Goal: Information Seeking & Learning: Learn about a topic

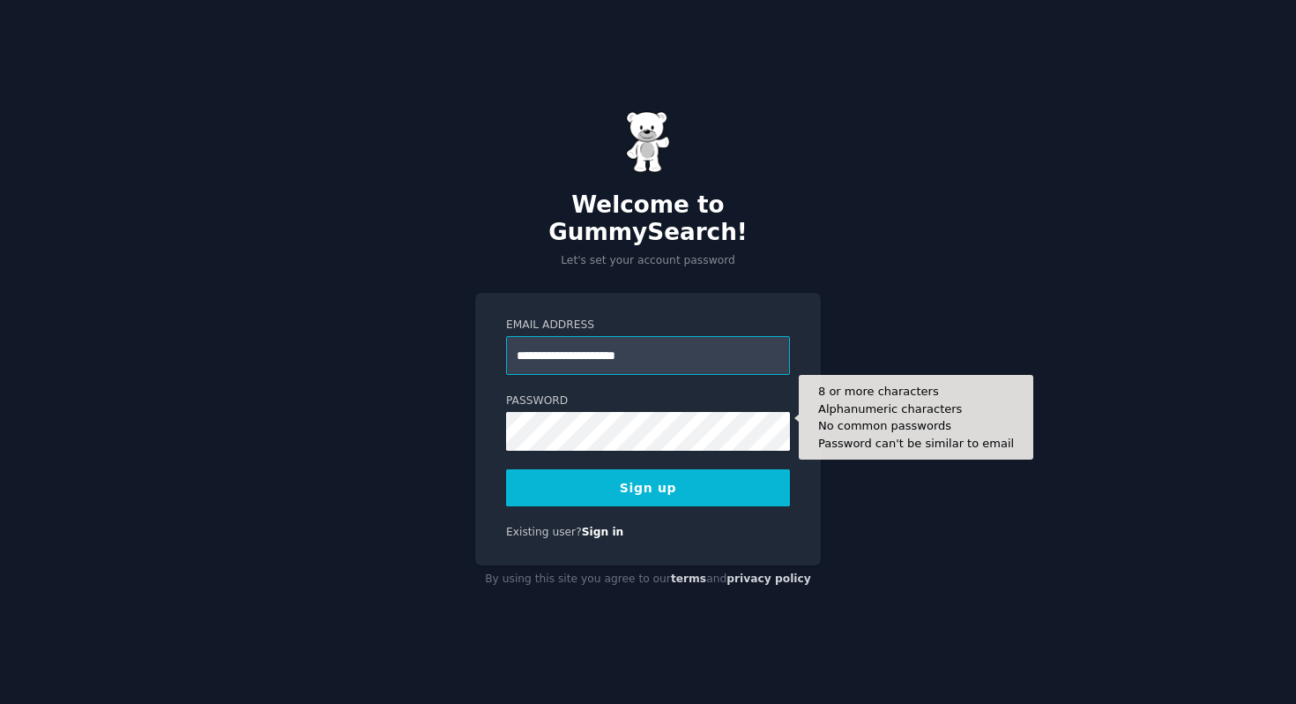
type input "**********"
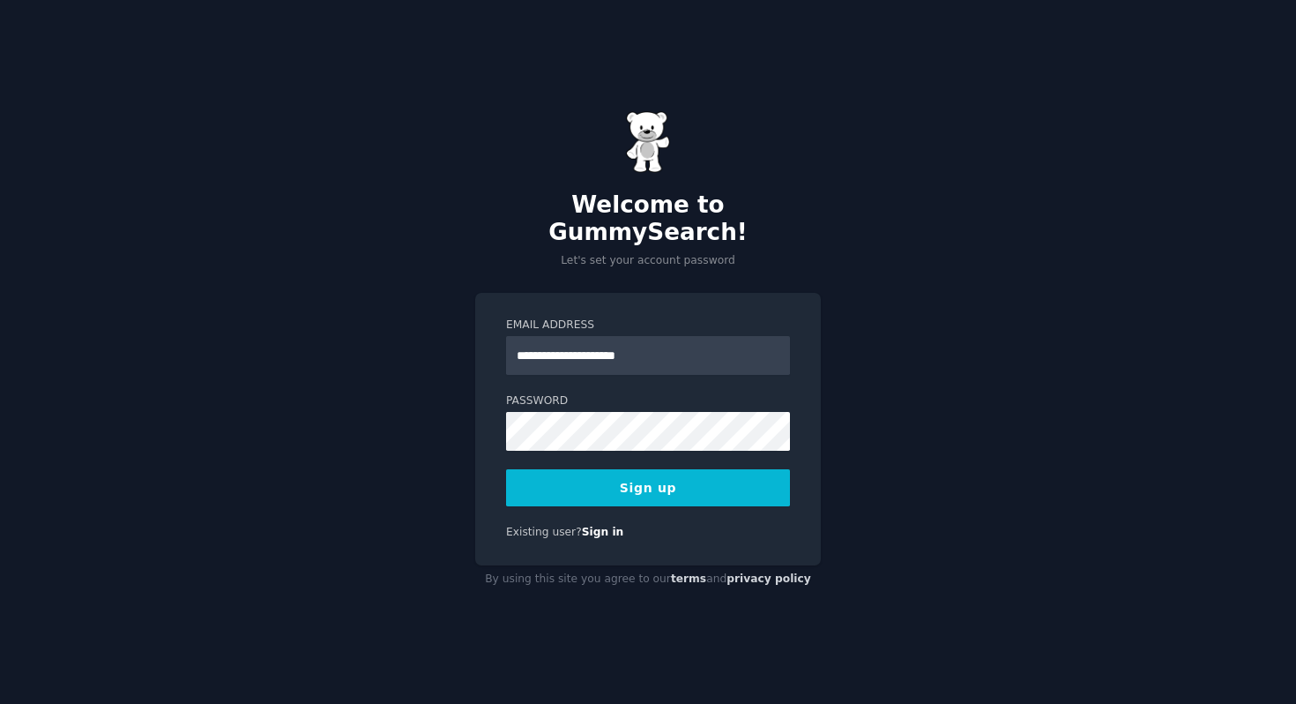
click at [623, 475] on button "Sign up" at bounding box center [648, 487] width 284 height 37
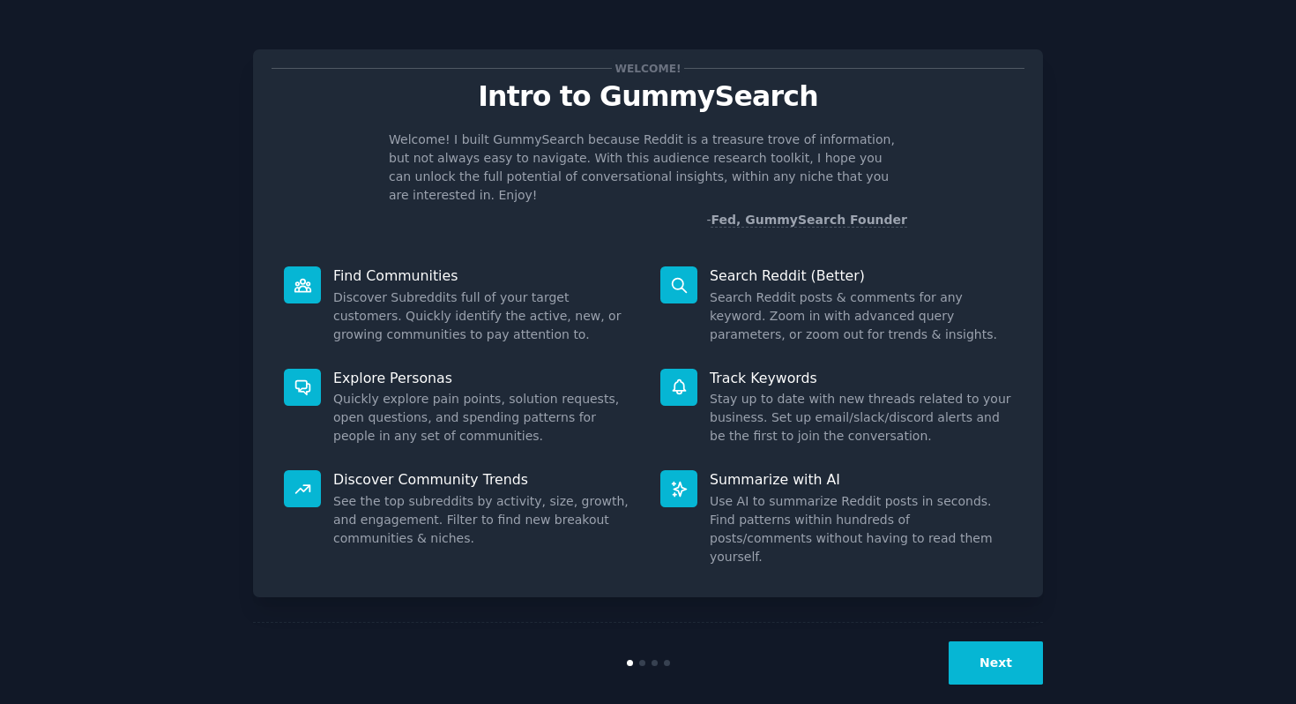
click at [1022, 652] on button "Next" at bounding box center [996, 662] width 94 height 43
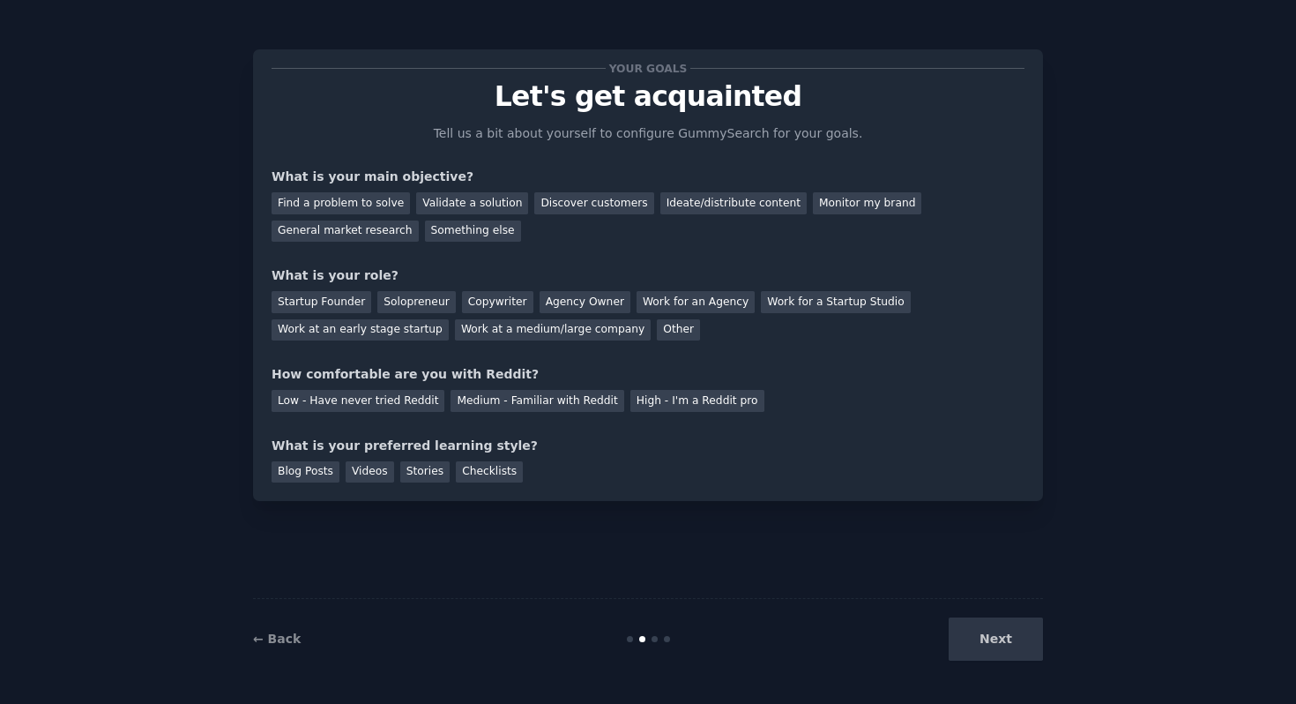
click at [1024, 655] on div "Next" at bounding box center [911, 638] width 264 height 43
click at [1002, 636] on div "Next" at bounding box center [911, 638] width 264 height 43
click at [325, 198] on div "Find a problem to solve" at bounding box center [341, 203] width 138 height 22
click at [590, 209] on div "Discover customers" at bounding box center [593, 203] width 119 height 22
click at [669, 206] on div "Ideate/distribute content" at bounding box center [733, 203] width 146 height 22
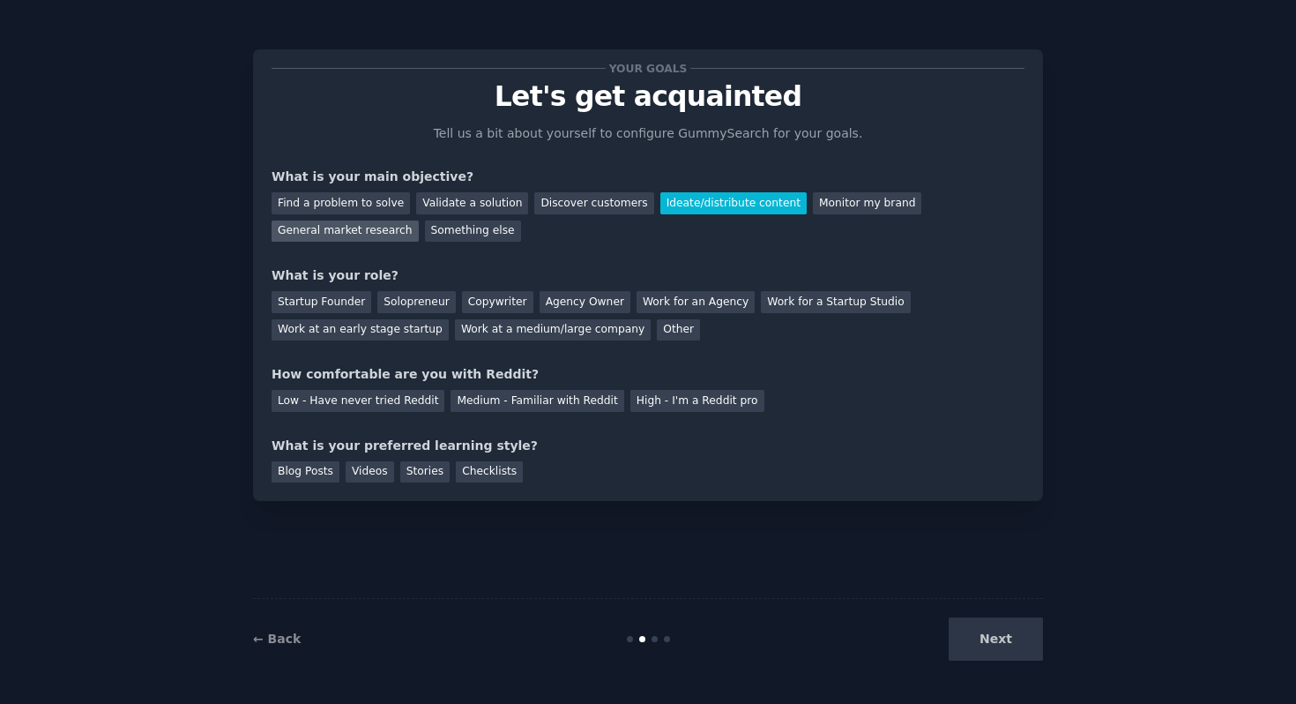
click at [342, 230] on div "General market research" at bounding box center [345, 231] width 147 height 22
click at [345, 306] on div "Startup Founder" at bounding box center [322, 302] width 100 height 22
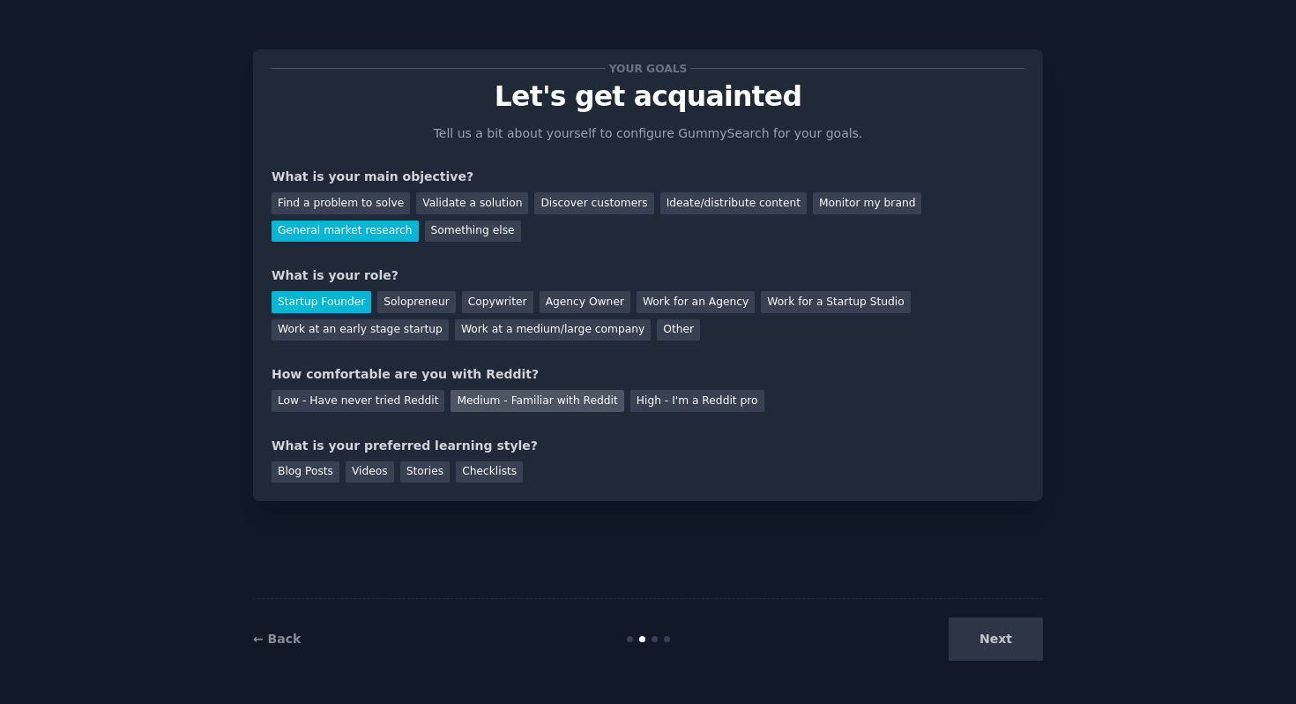
click at [590, 405] on div "Medium - Familiar with Reddit" at bounding box center [537, 401] width 173 height 22
click at [364, 467] on div "Videos" at bounding box center [370, 472] width 48 height 22
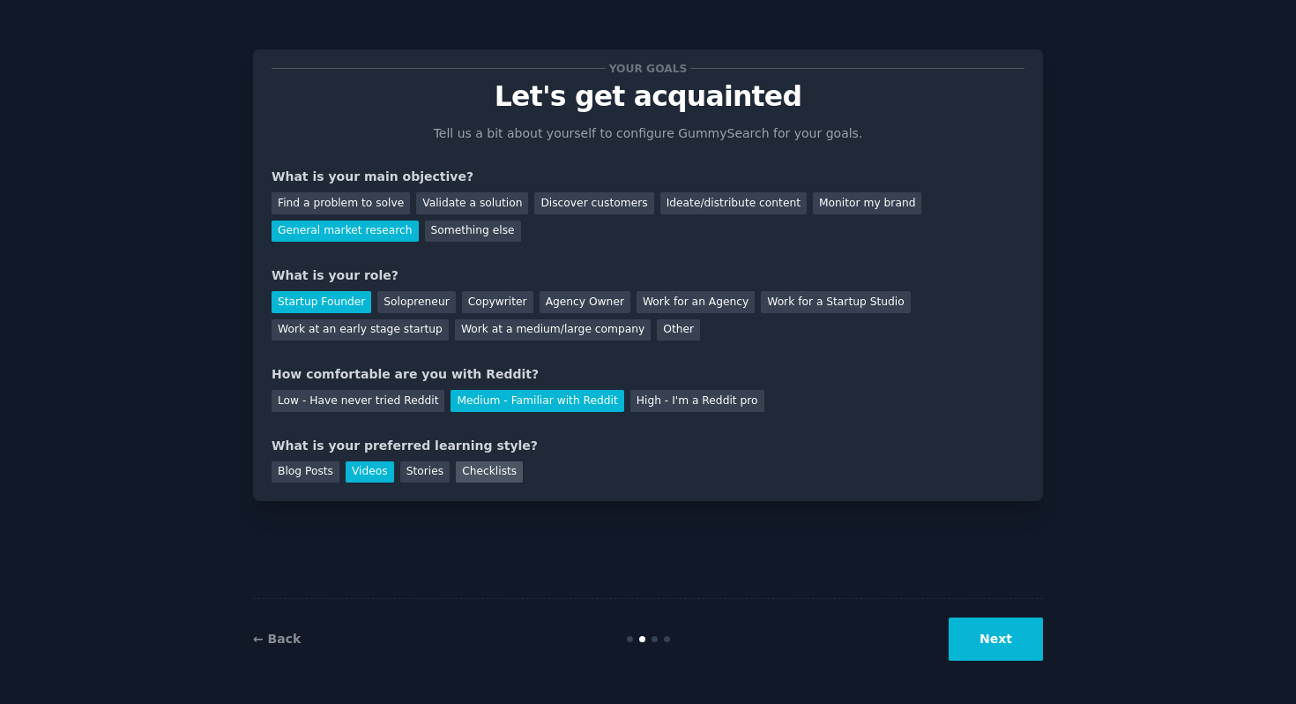
click at [472, 470] on div "Checklists" at bounding box center [489, 472] width 67 height 22
click at [376, 468] on div "Videos" at bounding box center [370, 472] width 48 height 22
click at [1010, 641] on button "Next" at bounding box center [996, 638] width 94 height 43
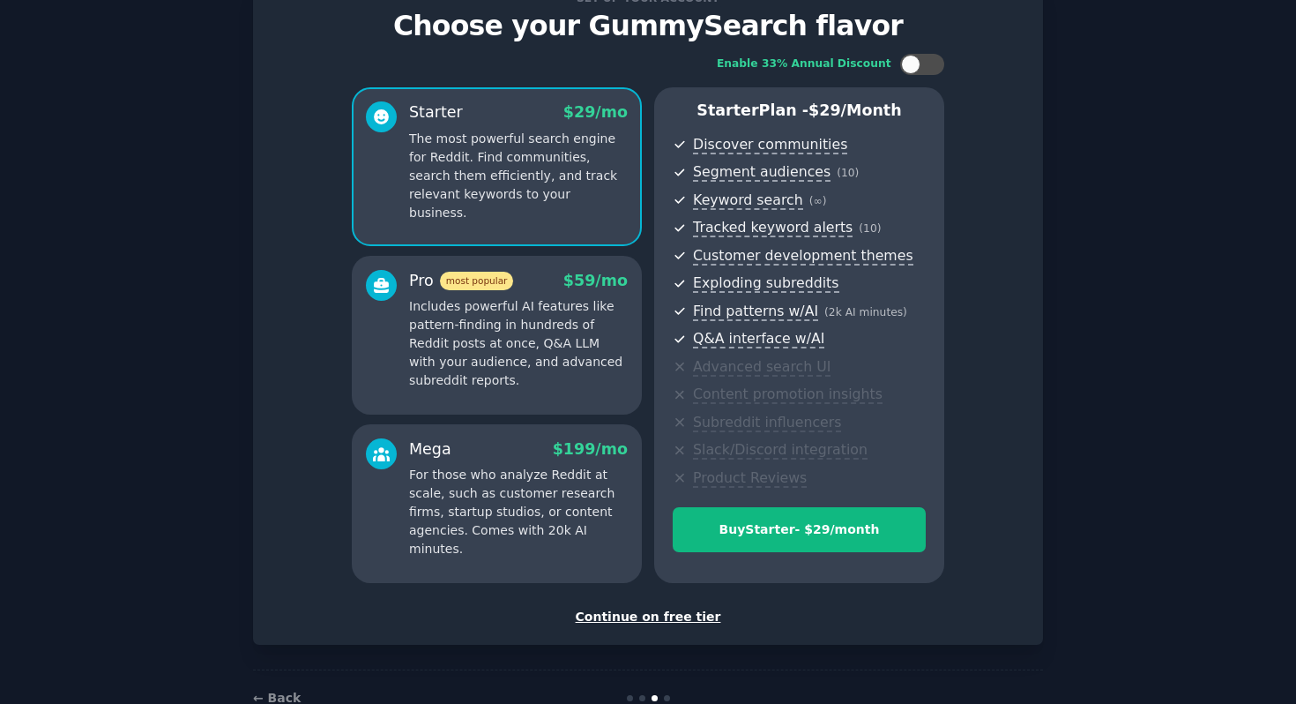
scroll to position [117, 0]
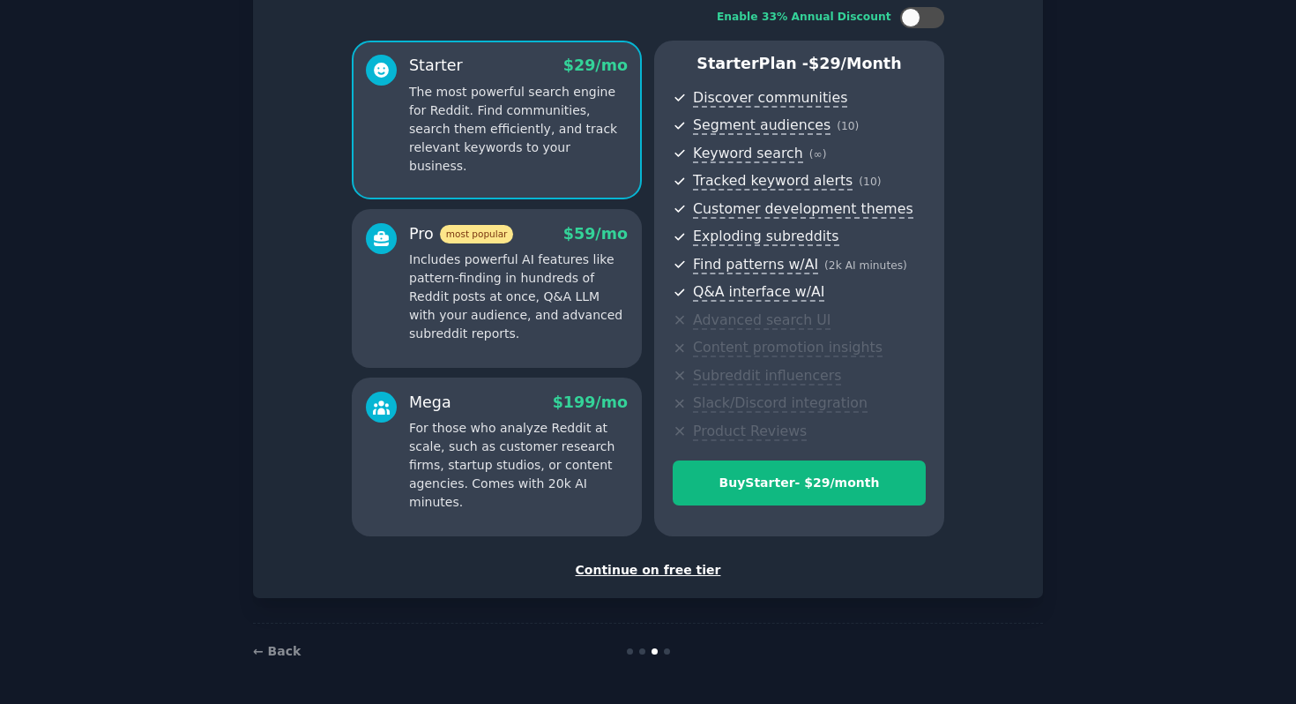
click at [662, 569] on div "Continue on free tier" at bounding box center [648, 570] width 753 height 19
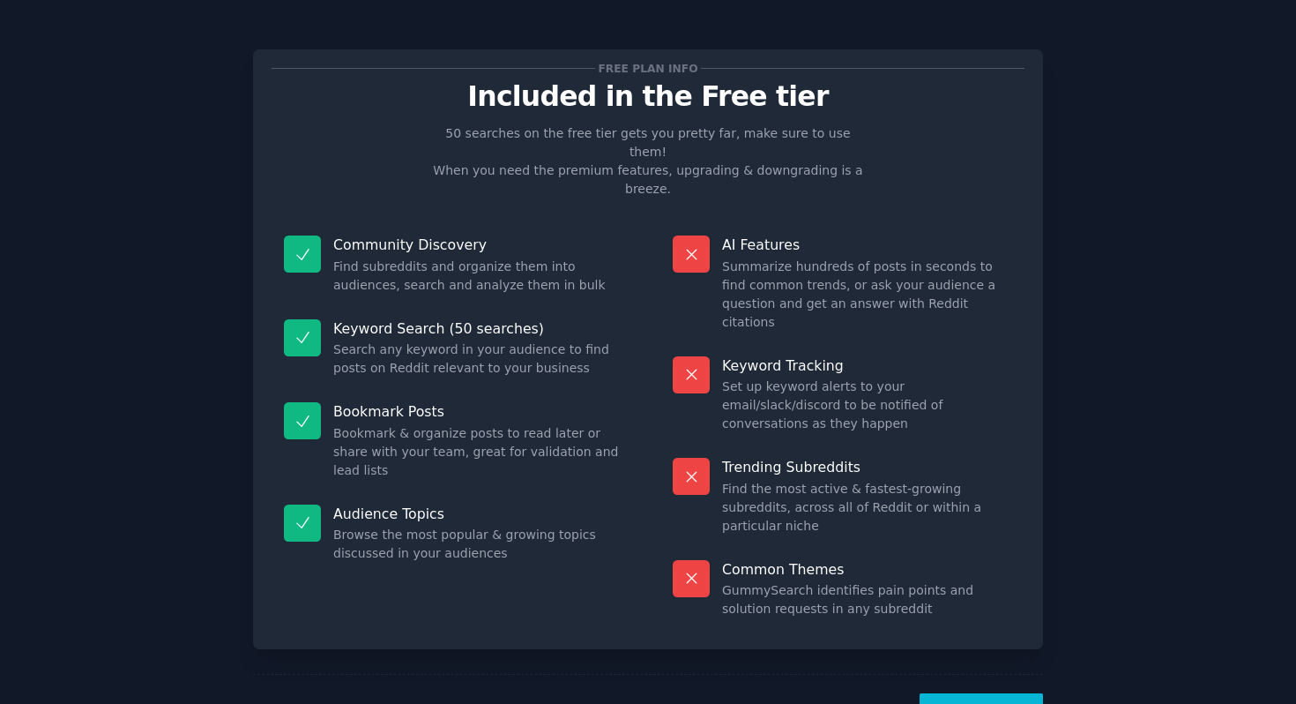
click at [988, 693] on button "Let's Go!" at bounding box center [981, 714] width 123 height 43
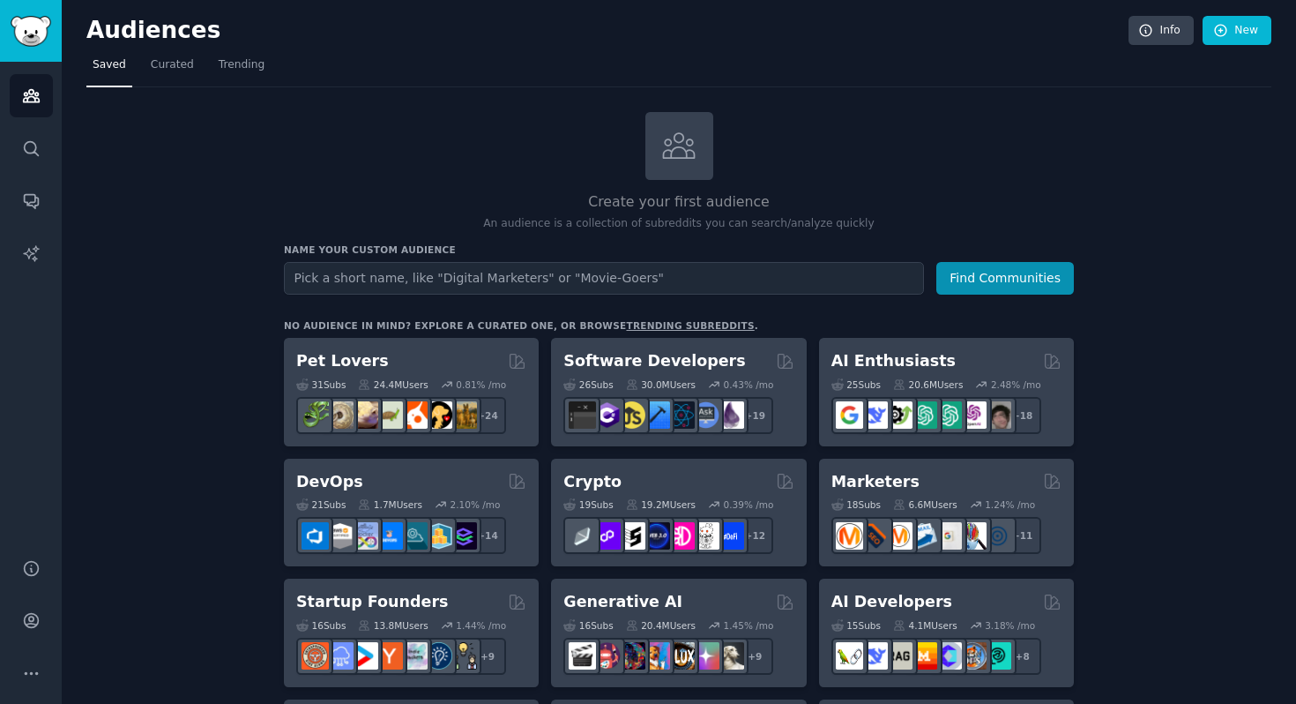
type input "F"
type input "Digital Marketer"
click at [936, 262] on button "Find Communities" at bounding box center [1005, 278] width 138 height 33
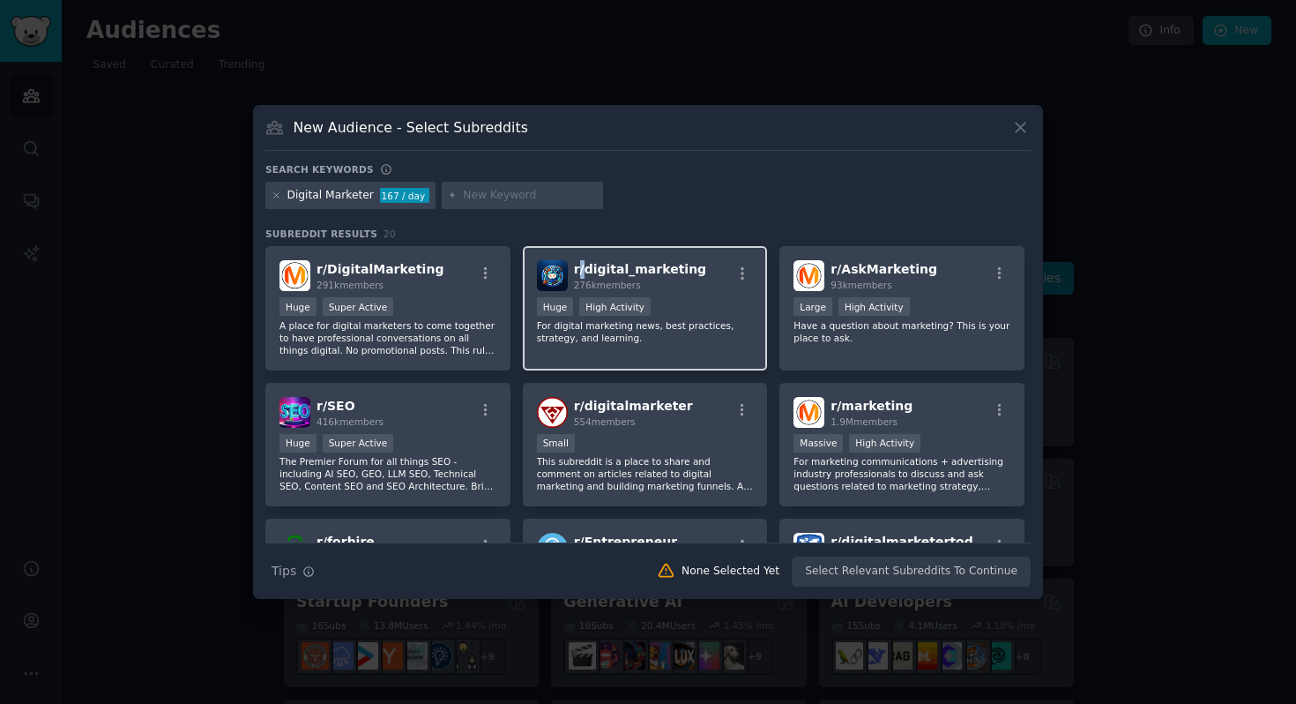
click at [555, 271] on img at bounding box center [552, 275] width 31 height 31
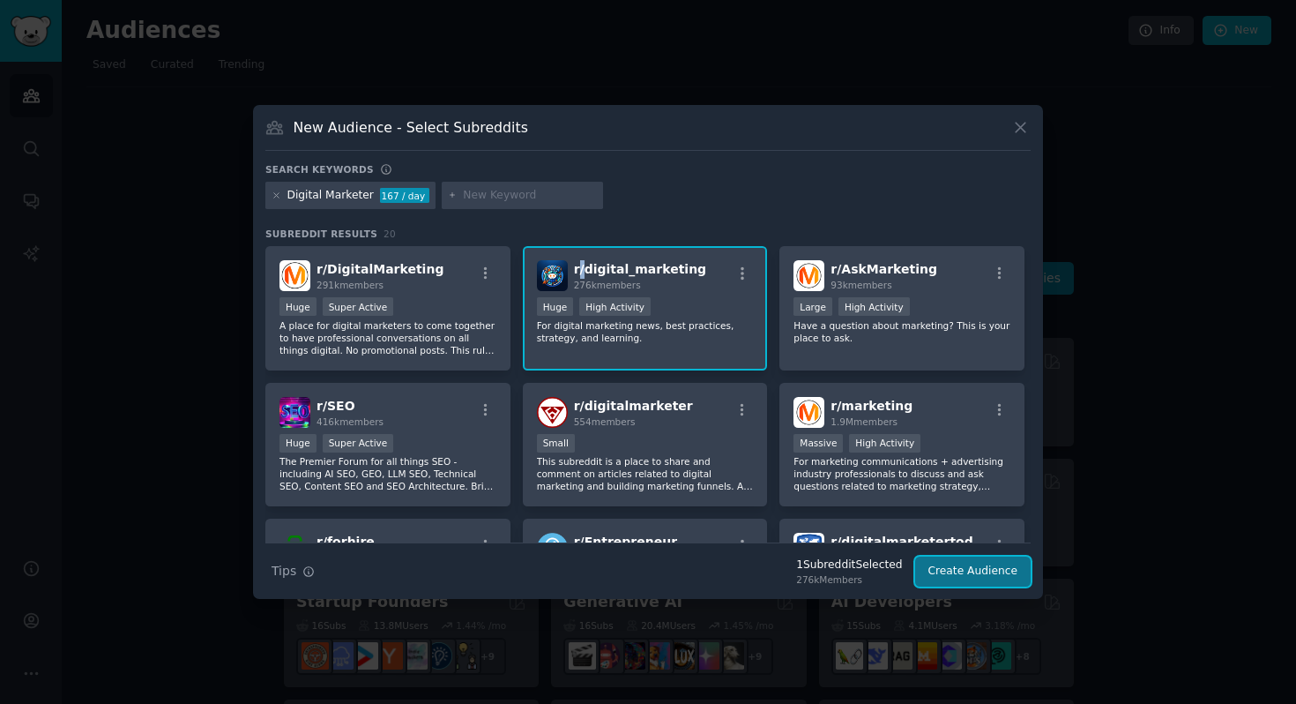
click at [1005, 575] on button "Create Audience" at bounding box center [973, 571] width 116 height 30
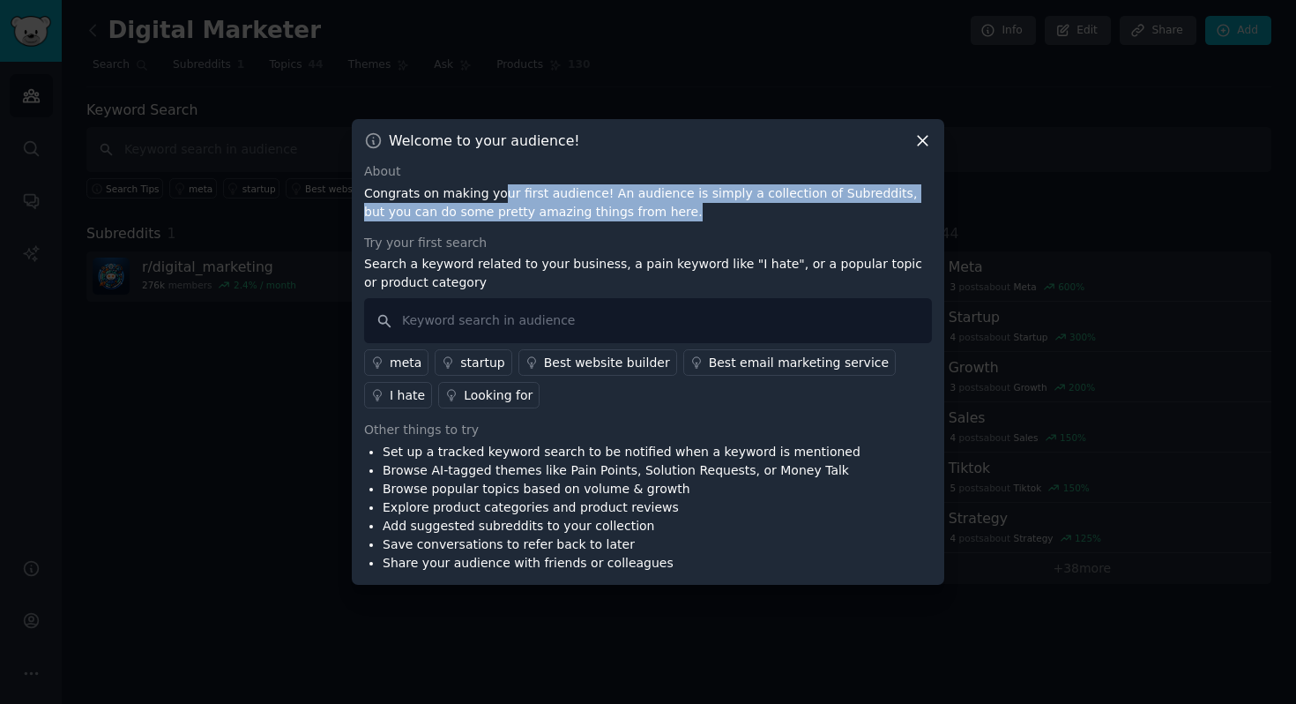
drag, startPoint x: 493, startPoint y: 189, endPoint x: 724, endPoint y: 216, distance: 232.6
click at [724, 216] on p "Congrats on making your first audience! An audience is simply a collection of S…" at bounding box center [648, 202] width 568 height 37
click at [723, 215] on p "Congrats on making your first audience! An audience is simply a collection of S…" at bounding box center [648, 202] width 568 height 37
drag, startPoint x: 720, startPoint y: 192, endPoint x: 745, endPoint y: 220, distance: 37.5
click at [745, 220] on p "Congrats on making your first audience! An audience is simply a collection of S…" at bounding box center [648, 202] width 568 height 37
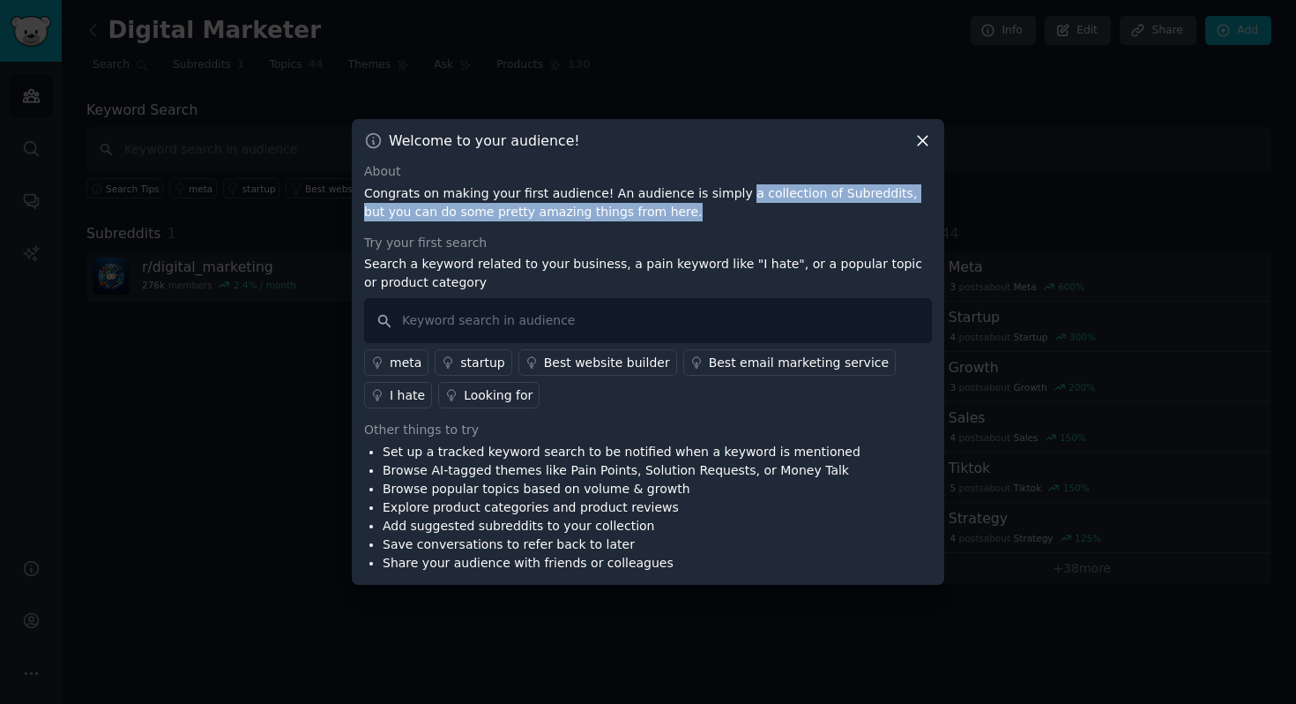
click at [764, 214] on p "Congrats on making your first audience! An audience is simply a collection of S…" at bounding box center [648, 202] width 568 height 37
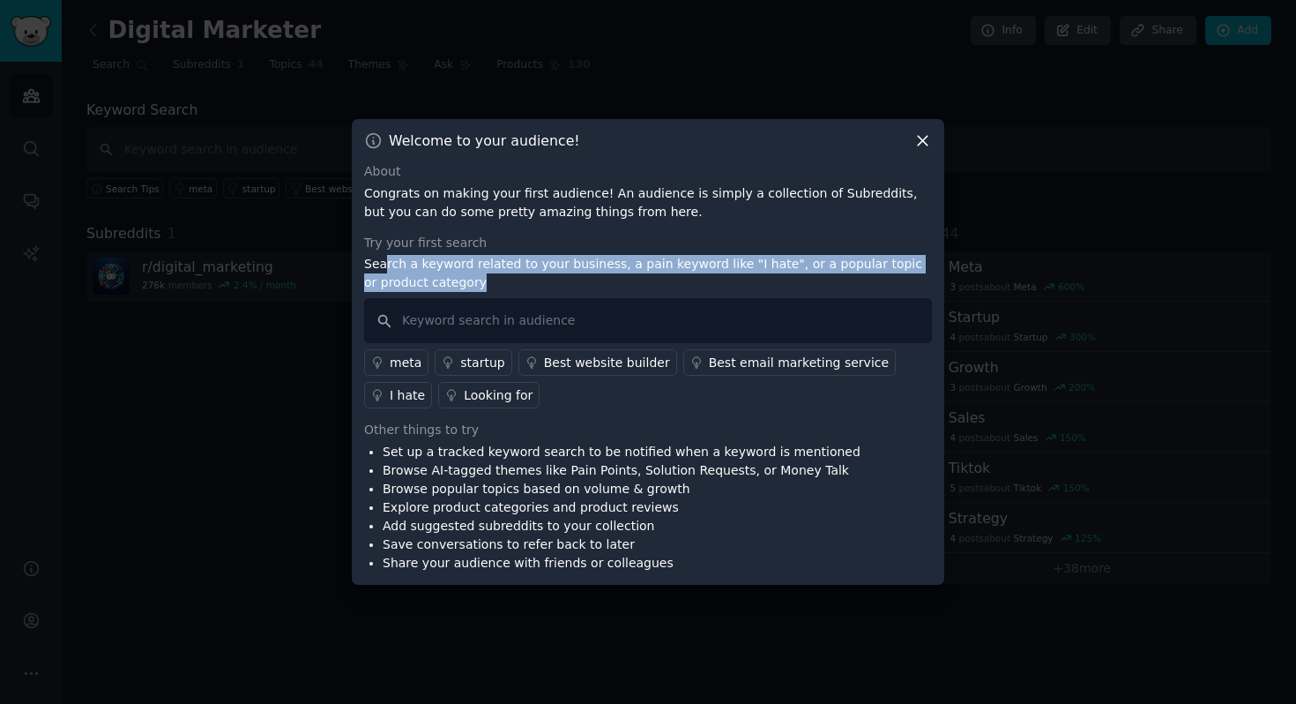
drag, startPoint x: 383, startPoint y: 263, endPoint x: 509, endPoint y: 283, distance: 127.7
click at [506, 282] on p "Search a keyword related to your business, a pain keyword like "I hate", or a p…" at bounding box center [648, 273] width 568 height 37
click at [540, 282] on p "Search a keyword related to your business, a pain keyword like "I hate", or a p…" at bounding box center [648, 273] width 568 height 37
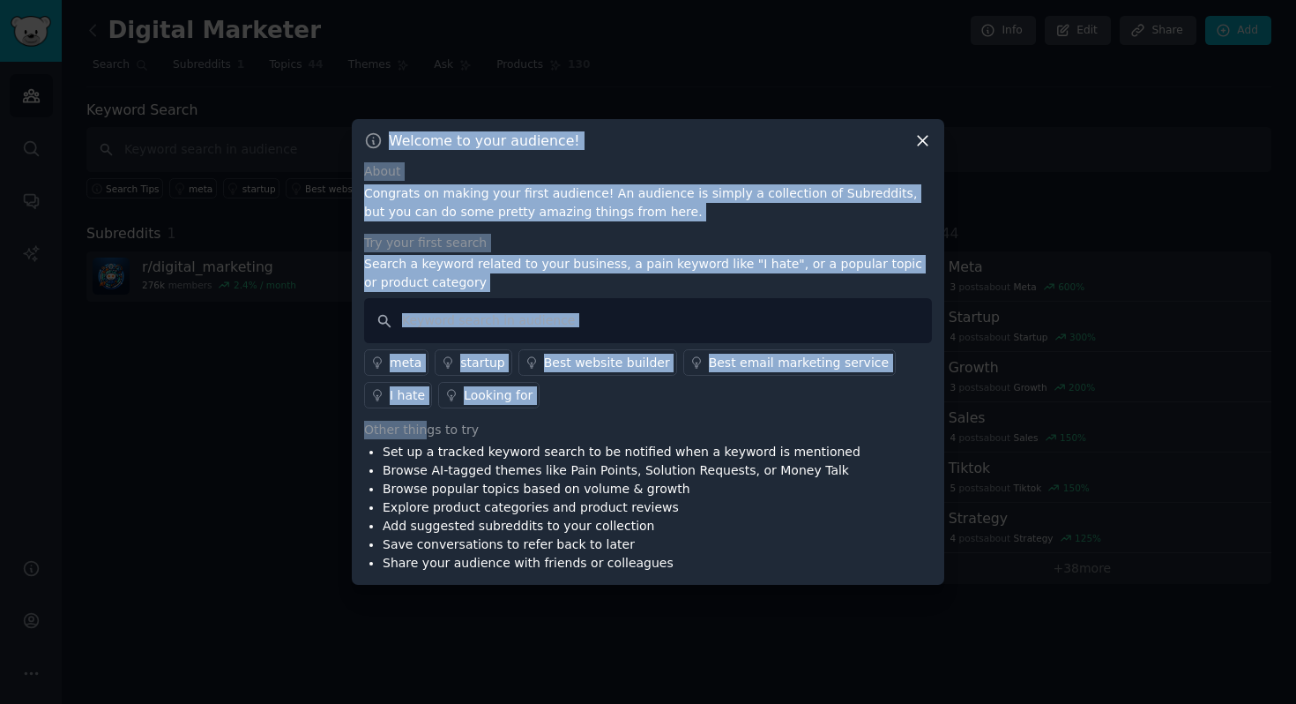
drag, startPoint x: 418, startPoint y: 438, endPoint x: 651, endPoint y: 595, distance: 280.7
click at [651, 595] on div "​ Welcome to your audience! About Congrats on making your first audience! An au…" at bounding box center [648, 352] width 1284 height 704
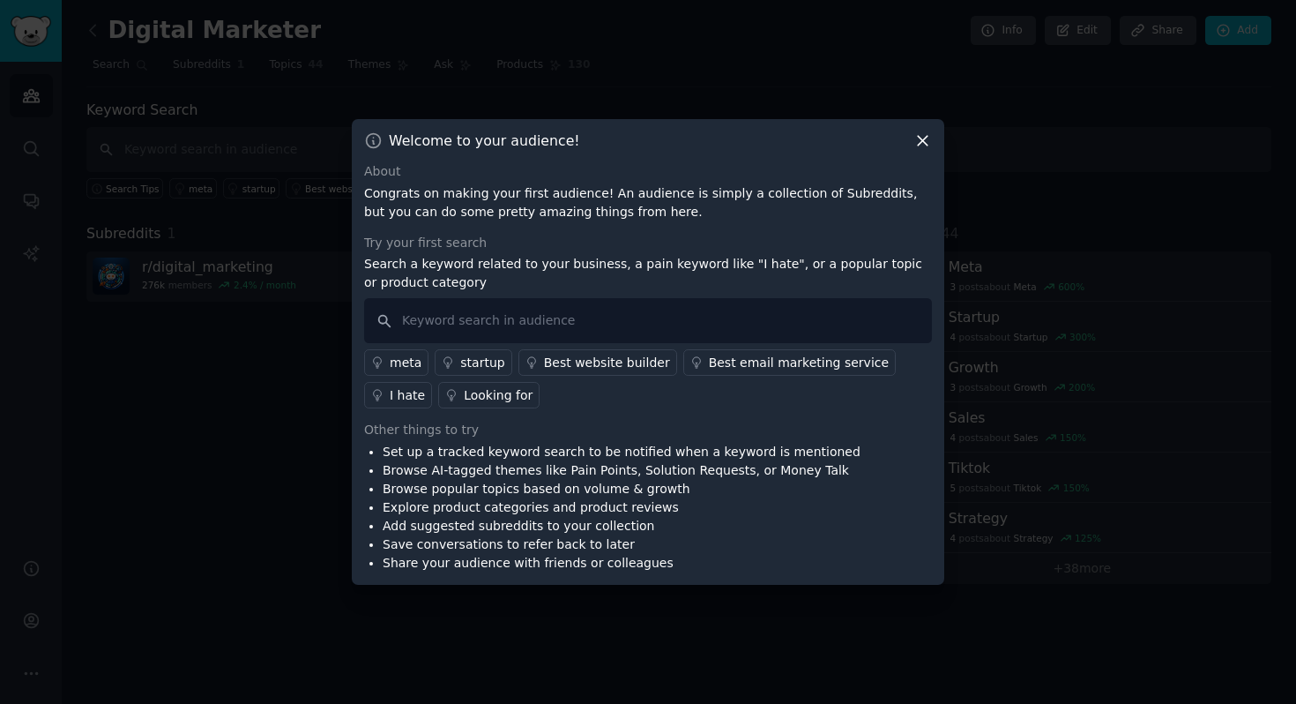
click at [697, 554] on li "Share your audience with friends or colleagues" at bounding box center [622, 563] width 478 height 19
click at [540, 304] on input "text" at bounding box center [648, 320] width 568 height 45
type input "learn digital marketing foundation"
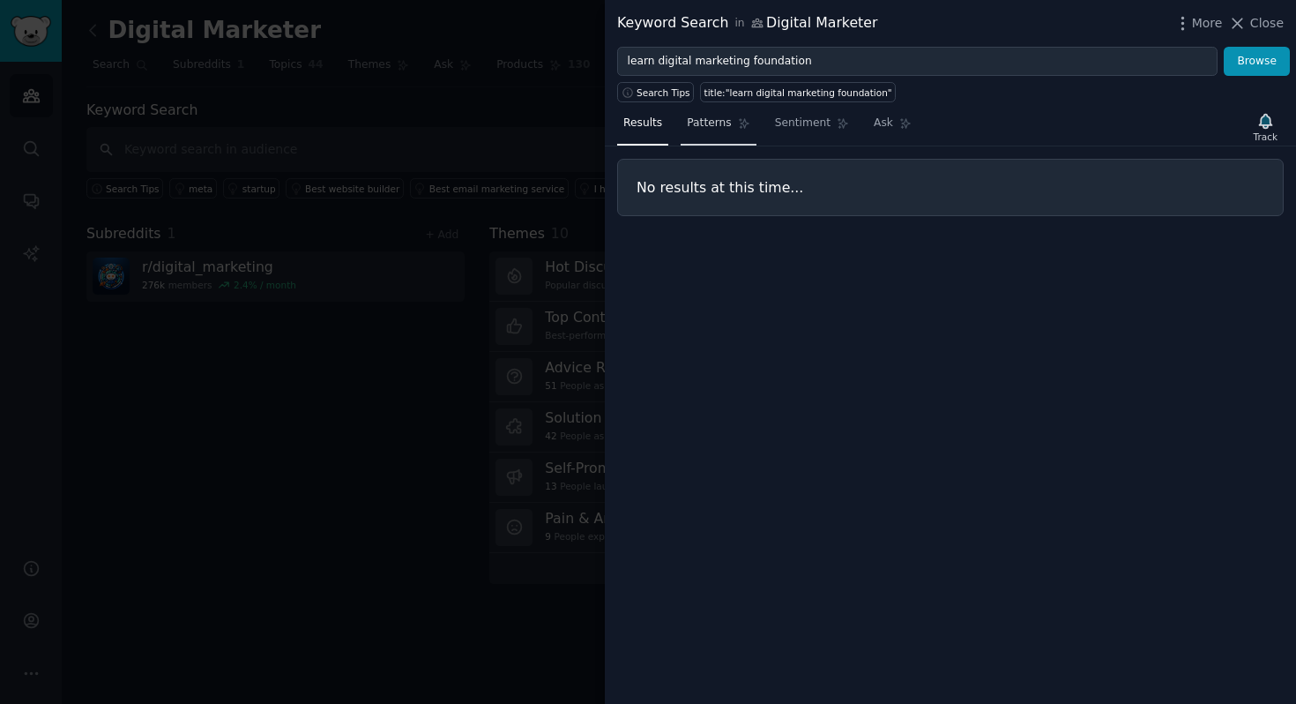
click at [714, 120] on span "Patterns" at bounding box center [709, 123] width 44 height 16
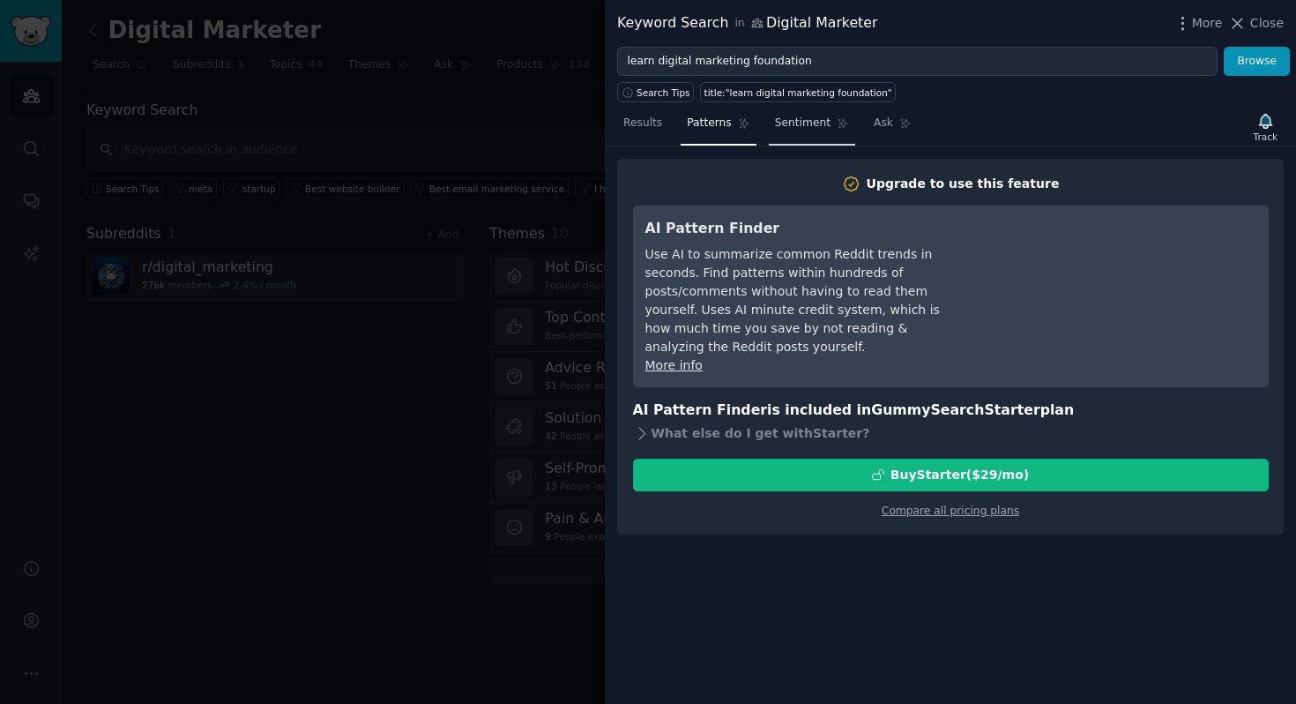
click at [813, 125] on span "Sentiment" at bounding box center [803, 123] width 56 height 16
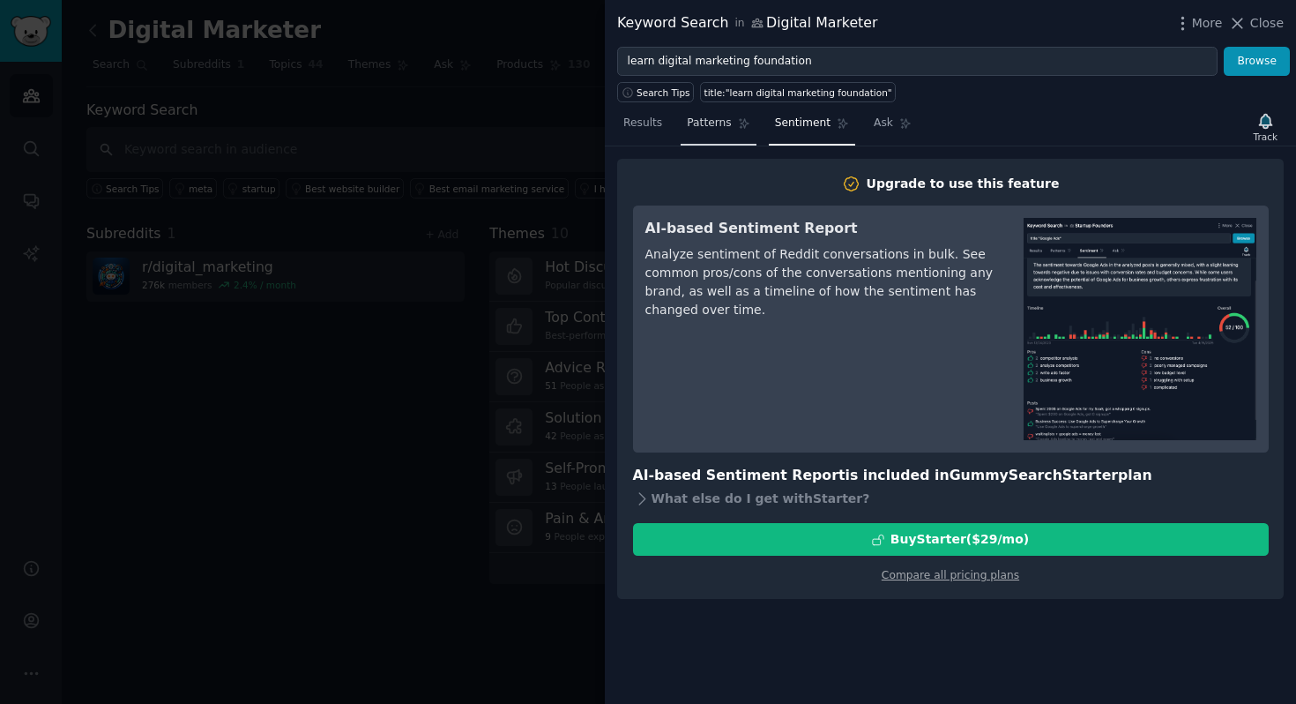
click at [718, 123] on span "Patterns" at bounding box center [709, 123] width 44 height 16
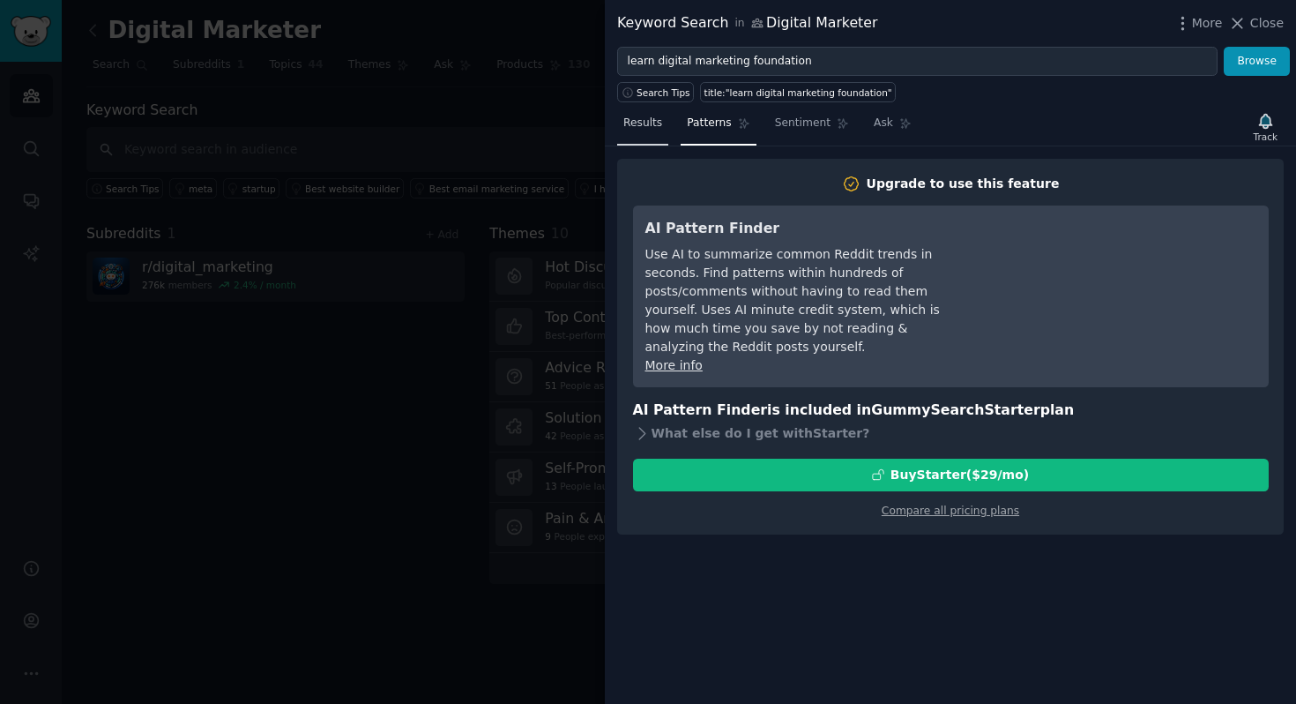
click at [659, 123] on span "Results" at bounding box center [642, 123] width 39 height 16
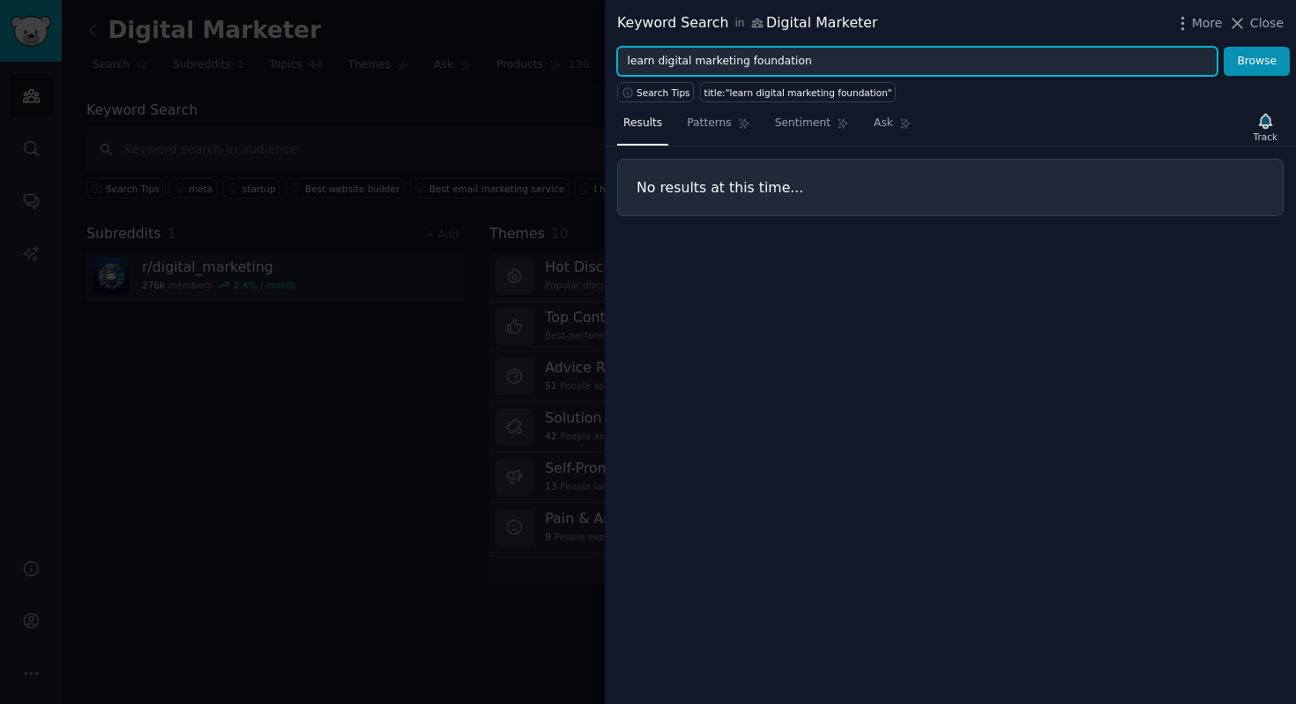
drag, startPoint x: 651, startPoint y: 63, endPoint x: 600, endPoint y: 55, distance: 50.9
click at [600, 55] on div "Keyword Search in Digital Marketer More Close learn digital marketing foundatio…" at bounding box center [648, 352] width 1296 height 704
type input "digital marketing foundation"
click at [1224, 47] on button "Browse" at bounding box center [1257, 62] width 66 height 30
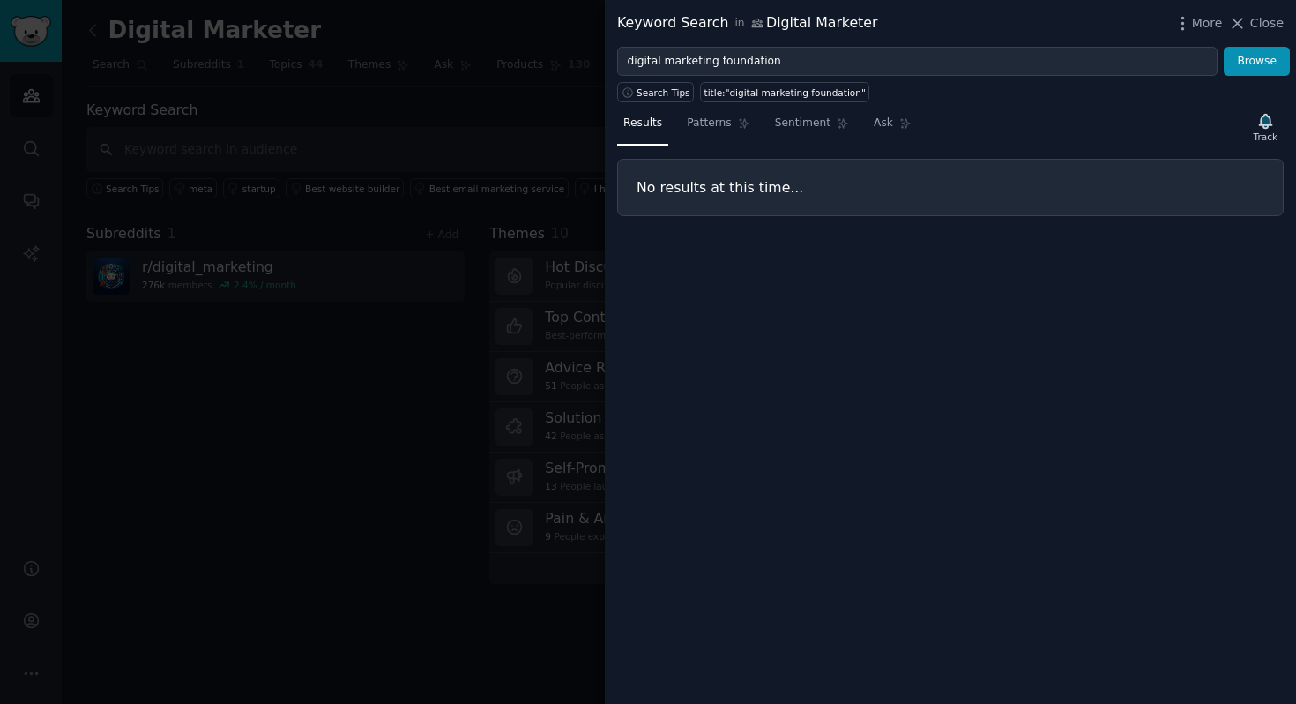
click at [542, 143] on div at bounding box center [648, 352] width 1296 height 704
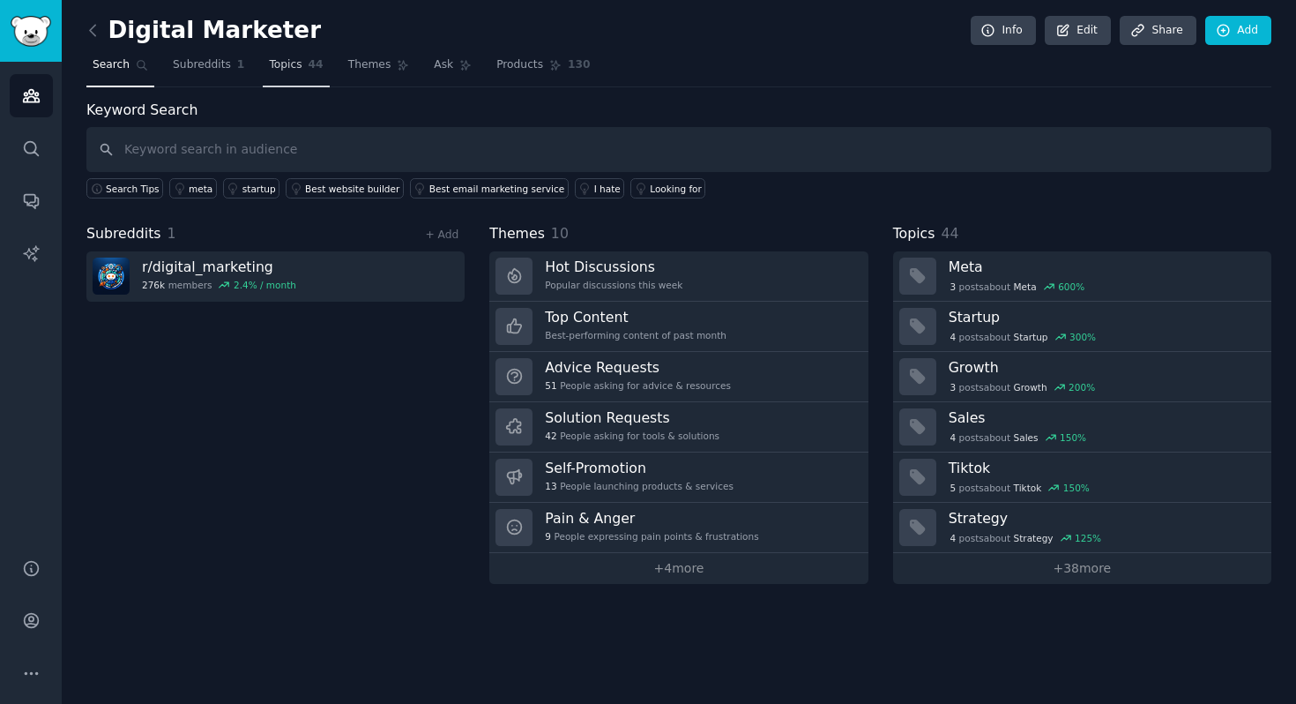
click at [295, 68] on span "Topics" at bounding box center [285, 65] width 33 height 16
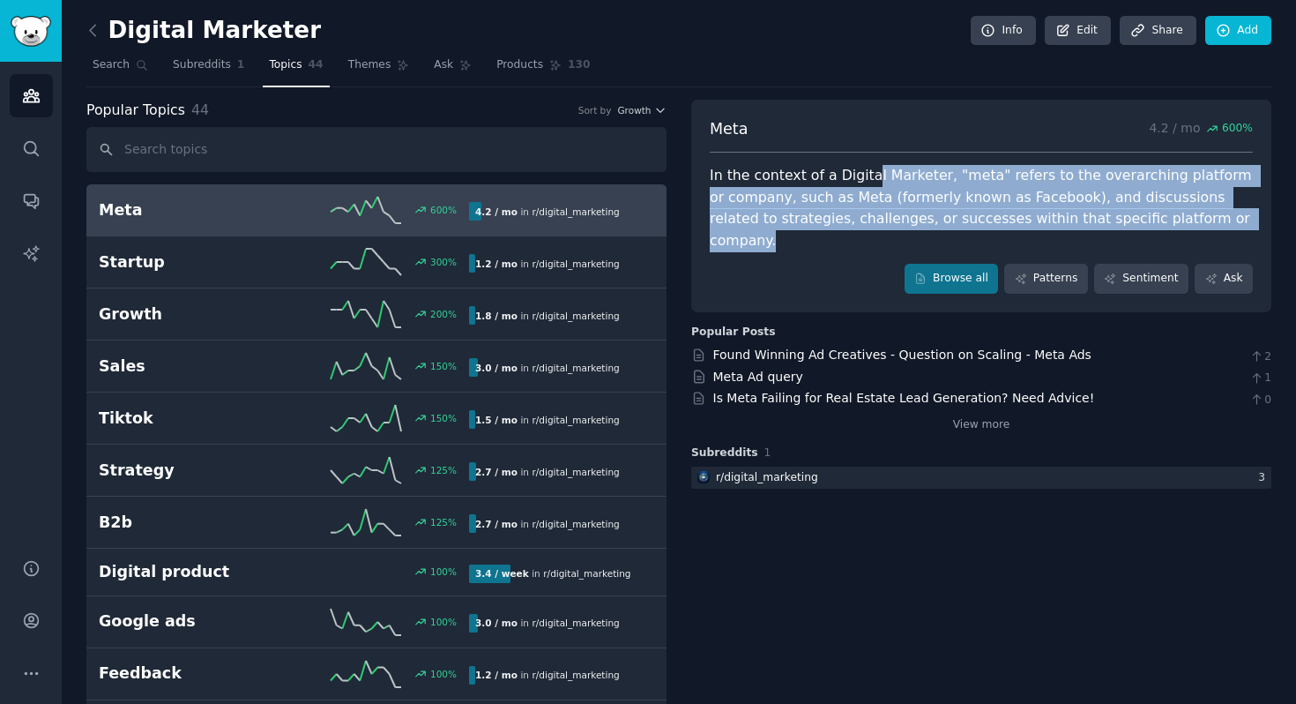
drag, startPoint x: 861, startPoint y: 167, endPoint x: 1217, endPoint y: 221, distance: 360.4
click at [1217, 221] on div "In the context of a Digital Marketer, "meta" refers to the overarching platform…" at bounding box center [981, 208] width 543 height 86
click at [1204, 202] on div "In the context of a Digital Marketer, "meta" refers to the overarching platform…" at bounding box center [981, 208] width 543 height 86
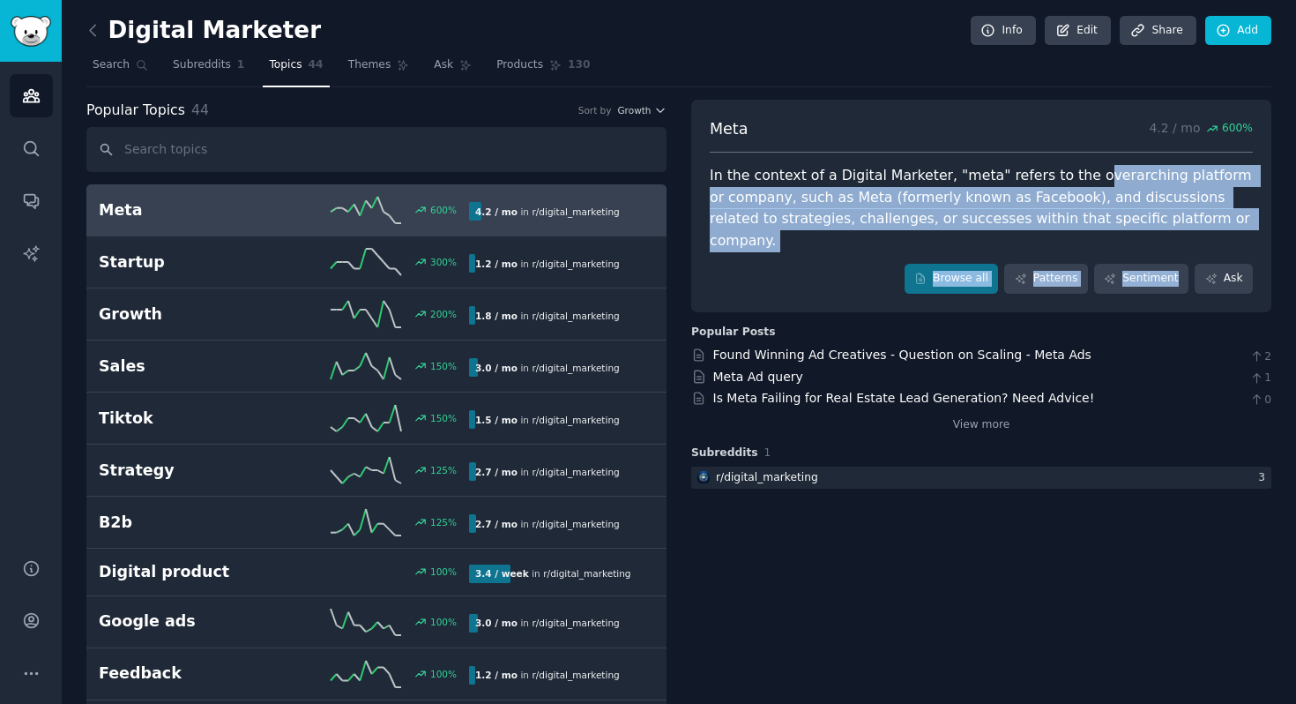
drag, startPoint x: 1069, startPoint y: 176, endPoint x: 1232, endPoint y: 237, distance: 174.1
click at [1232, 237] on div "Meta 4.2 / mo 600 % In the context of a Digital Marketer, "meta" refers to the …" at bounding box center [981, 206] width 580 height 212
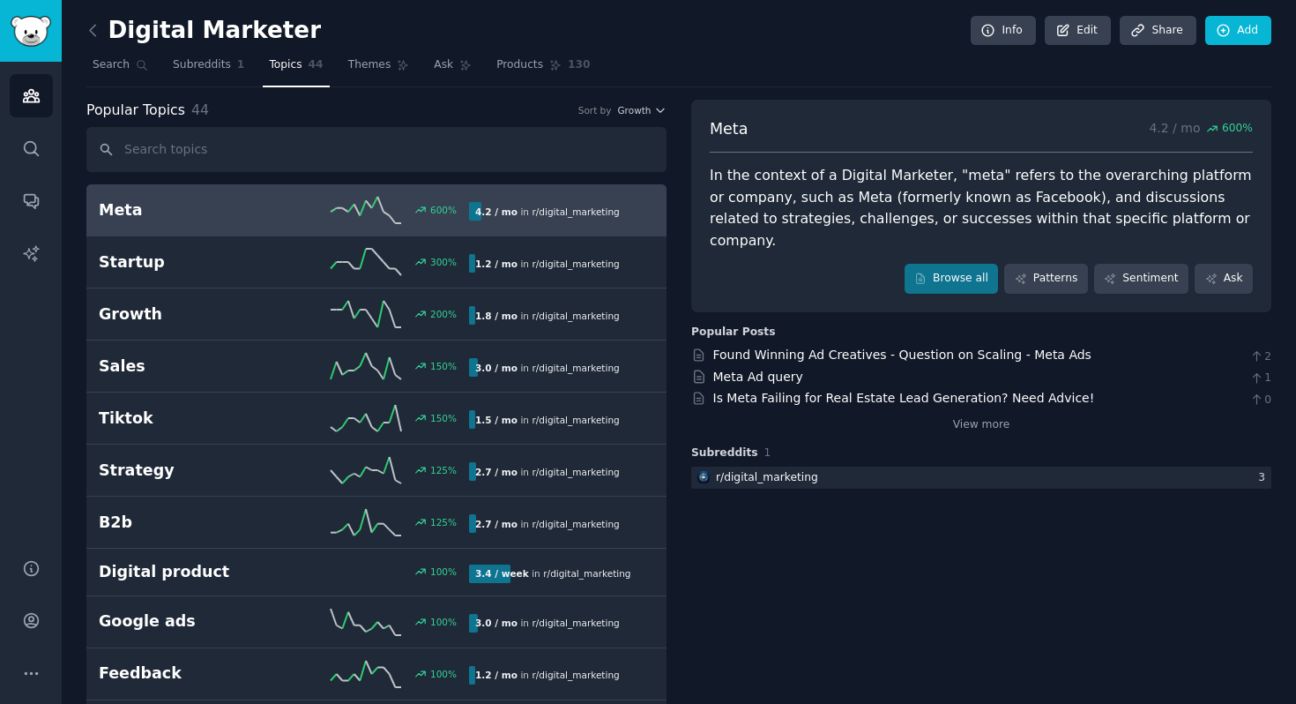
click at [1043, 175] on div "In the context of a Digital Marketer, "meta" refers to the overarching platform…" at bounding box center [981, 208] width 543 height 86
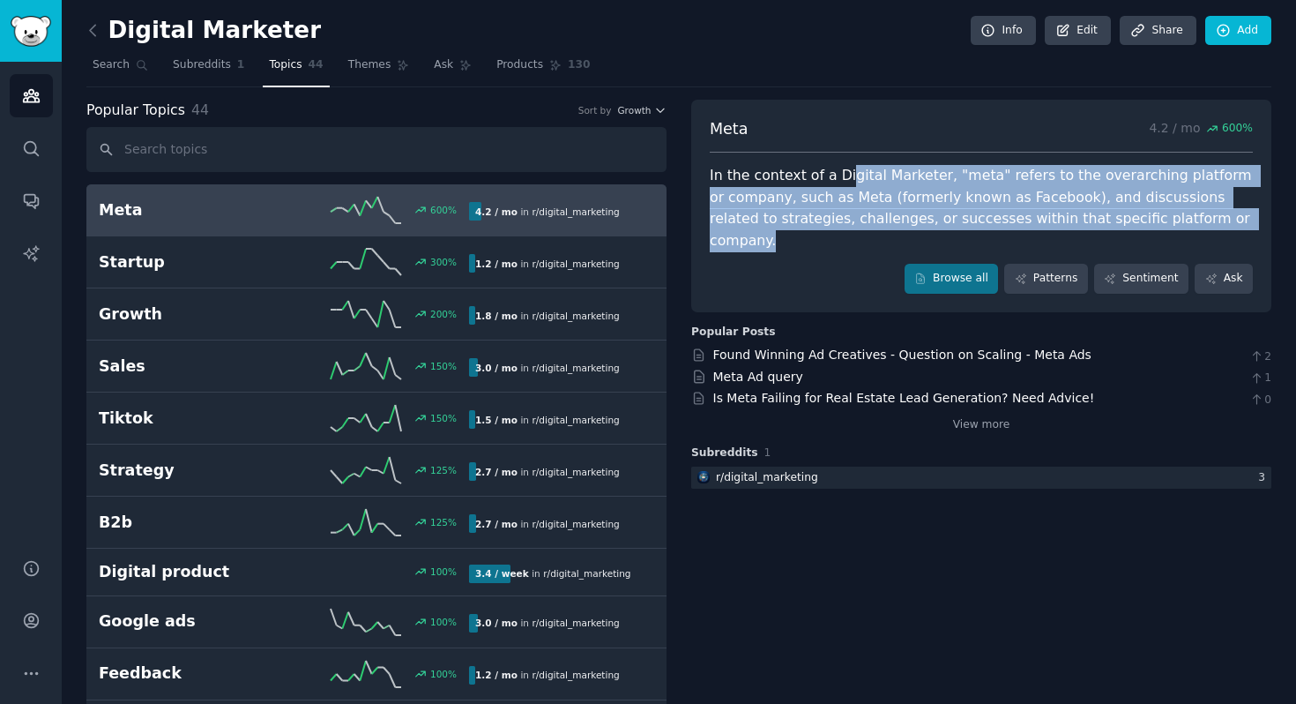
drag, startPoint x: 840, startPoint y: 186, endPoint x: 1222, endPoint y: 212, distance: 382.7
click at [1222, 212] on div "In the context of a Digital Marketer, "meta" refers to the overarching platform…" at bounding box center [981, 208] width 543 height 86
click at [1134, 192] on div "In the context of a Digital Marketer, "meta" refers to the overarching platform…" at bounding box center [981, 208] width 543 height 86
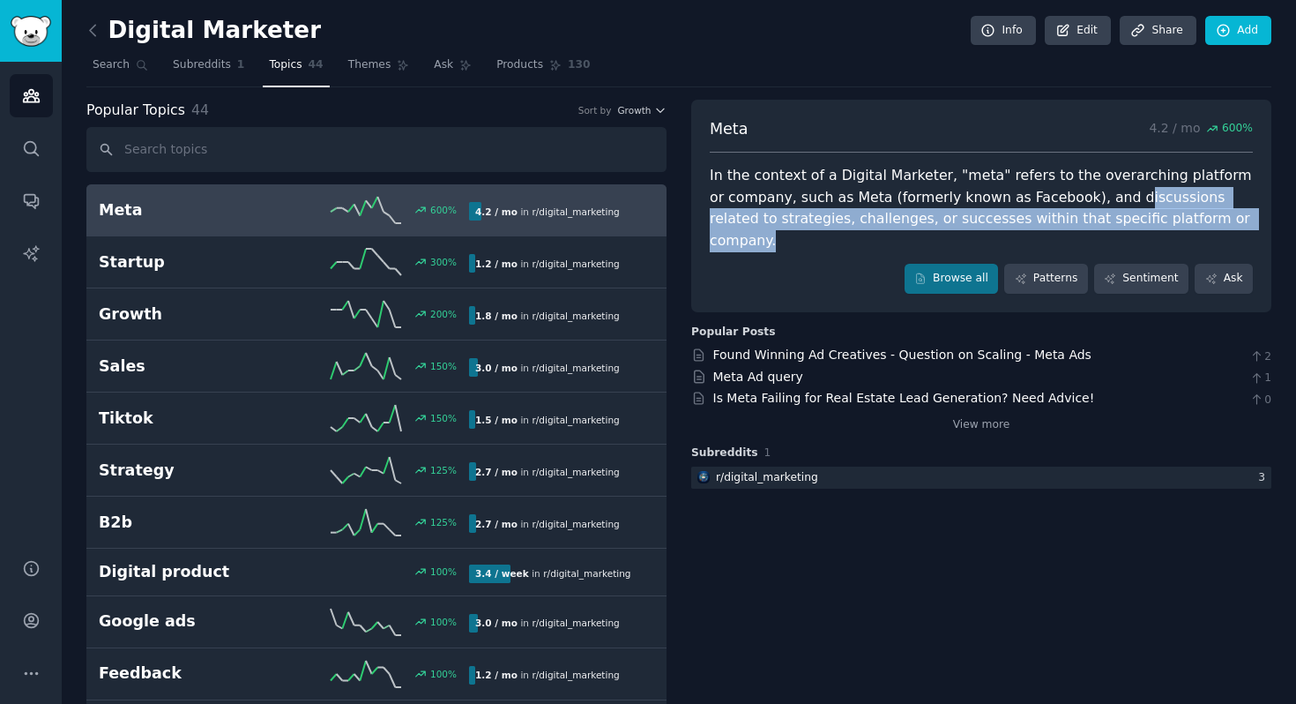
drag, startPoint x: 1091, startPoint y: 195, endPoint x: 1263, endPoint y: 221, distance: 173.9
click at [1263, 221] on div "Meta 4.2 / mo 600 % In the context of a Digital Marketer, "meta" refers to the …" at bounding box center [981, 206] width 580 height 212
click at [1263, 208] on div "Meta 4.2 / mo 600 % In the context of a Digital Marketer, "meta" refers to the …" at bounding box center [981, 206] width 580 height 212
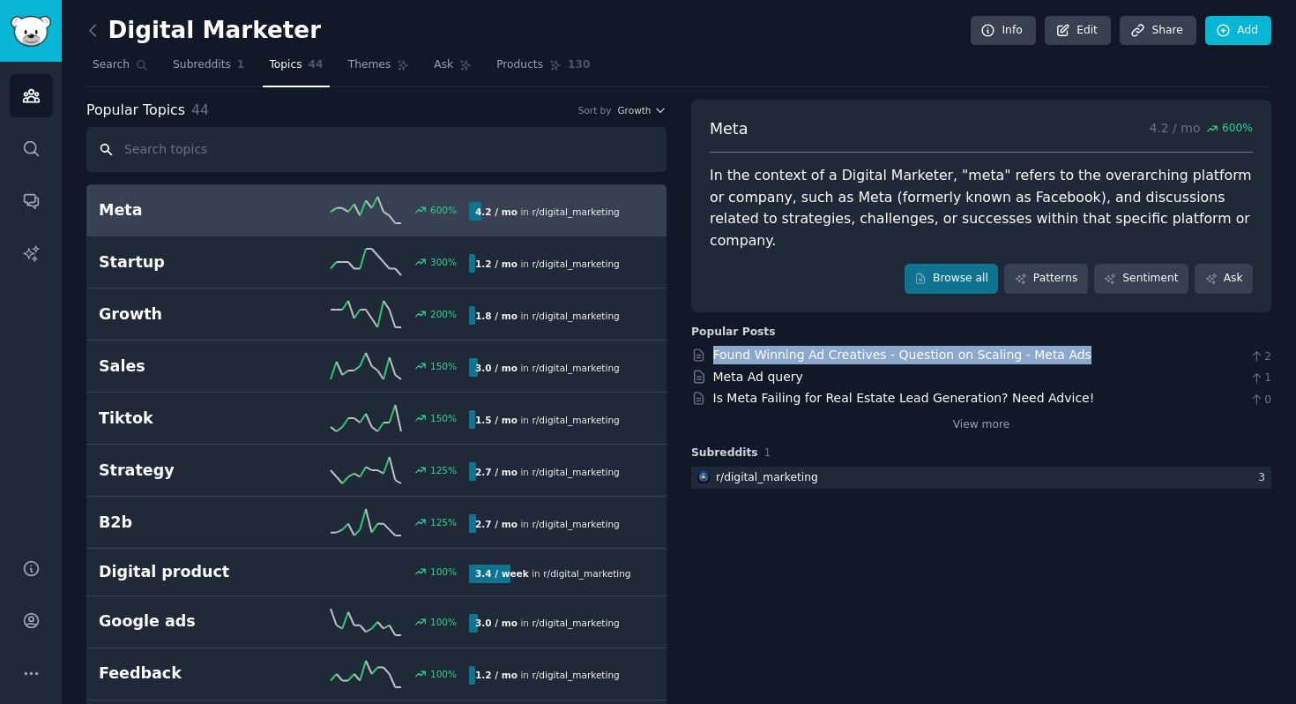
click at [154, 156] on input "text" at bounding box center [376, 149] width 580 height 45
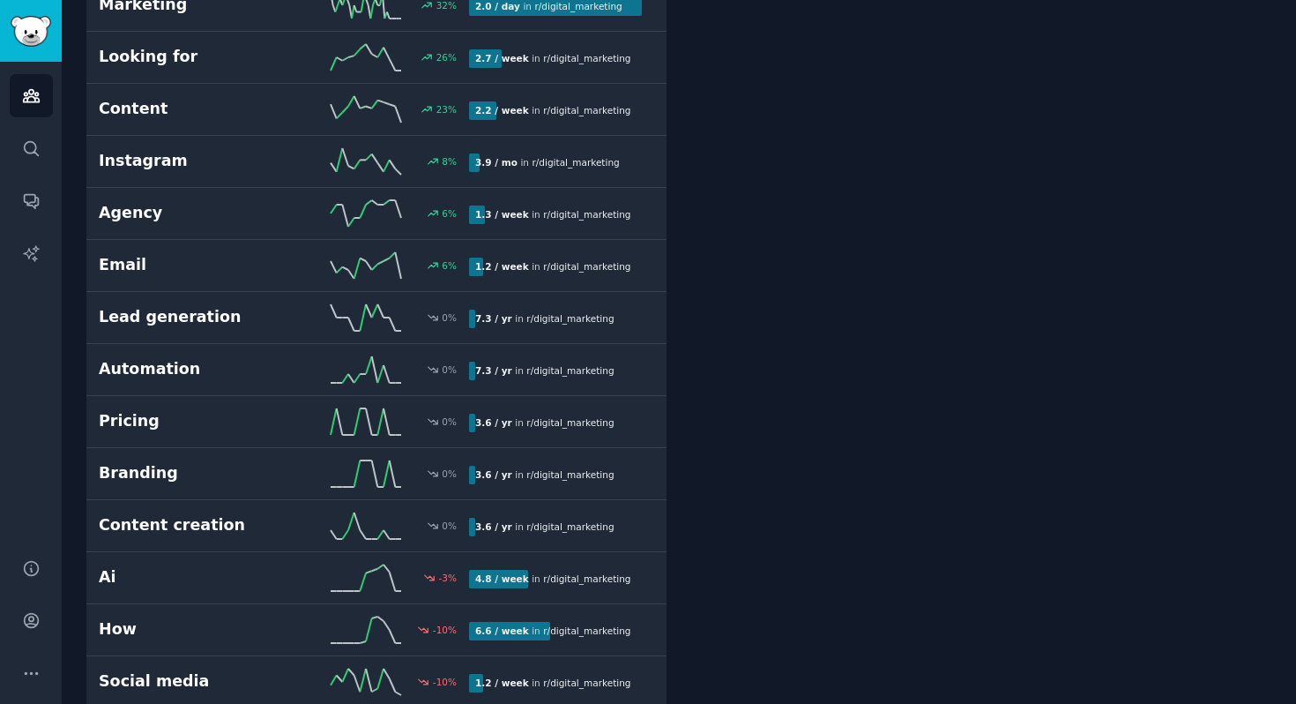
scroll to position [1509, 0]
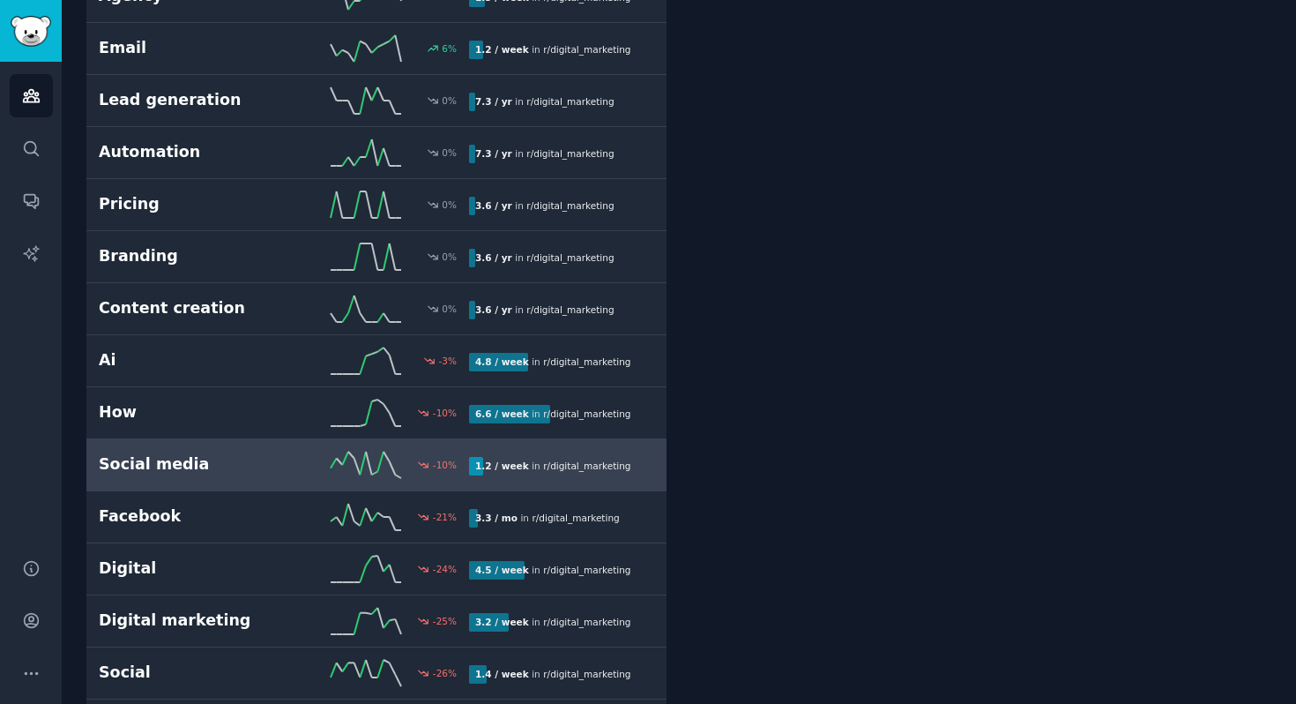
click at [215, 458] on h2 "Social media" at bounding box center [191, 464] width 185 height 22
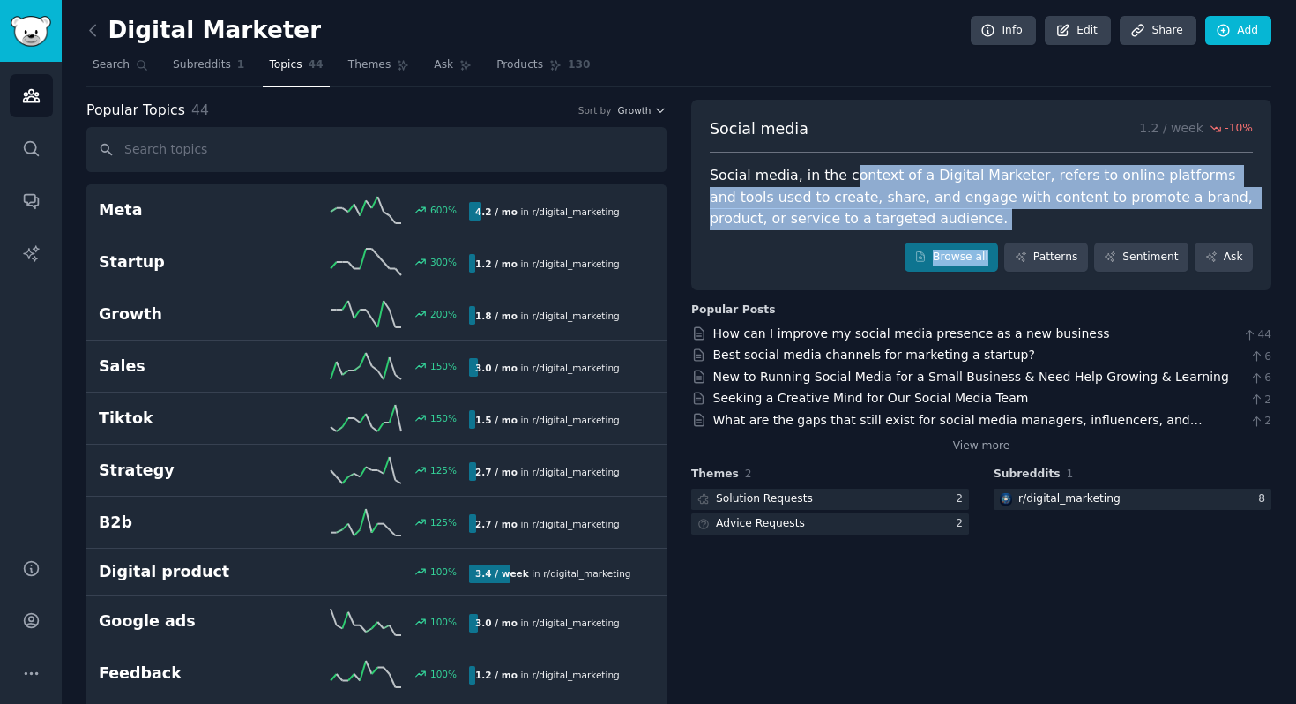
drag, startPoint x: 846, startPoint y: 178, endPoint x: 1032, endPoint y: 235, distance: 194.4
click at [1032, 235] on div "Social media 1.2 / week -10 % Social media, in the context of a Digital Markete…" at bounding box center [981, 195] width 580 height 191
click at [1047, 205] on div "Social media, in the context of a Digital Marketer, refers to online platforms …" at bounding box center [981, 197] width 543 height 65
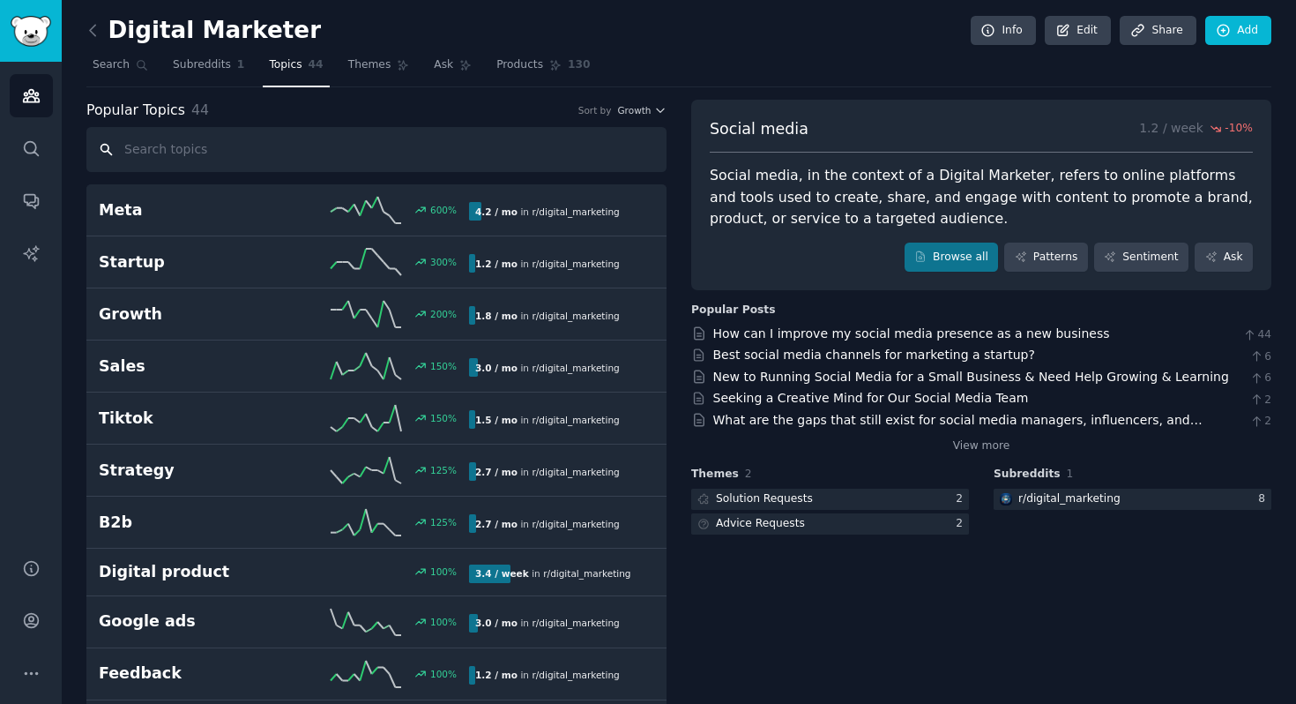
click at [177, 141] on input "text" at bounding box center [376, 149] width 580 height 45
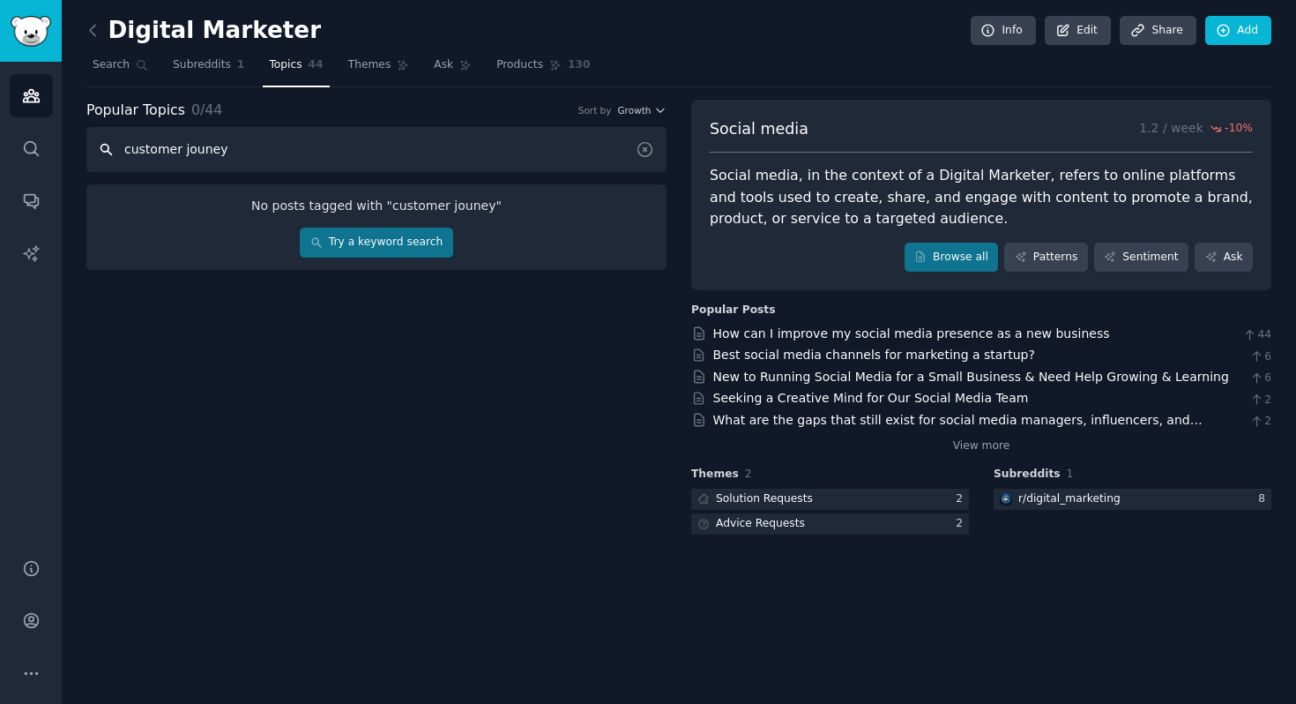
type input "customer jouney"
drag, startPoint x: 279, startPoint y: 155, endPoint x: 5, endPoint y: 138, distance: 273.9
click at [5, 138] on div "Audiences Search Conversations AI Reports Help Account More Digital Marketer In…" at bounding box center [648, 352] width 1296 height 704
type input "customer journe"
click at [165, 136] on input "customer journe" at bounding box center [376, 149] width 580 height 45
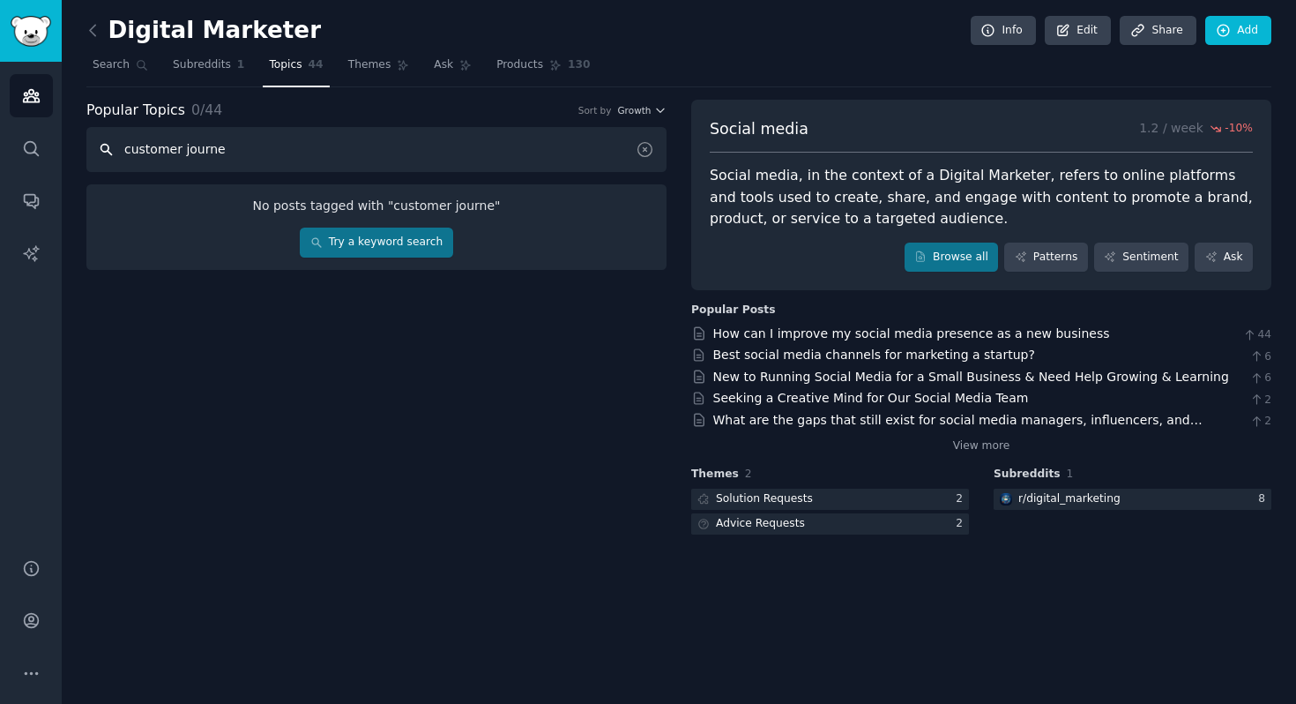
click at [165, 136] on input "customer journe" at bounding box center [376, 149] width 580 height 45
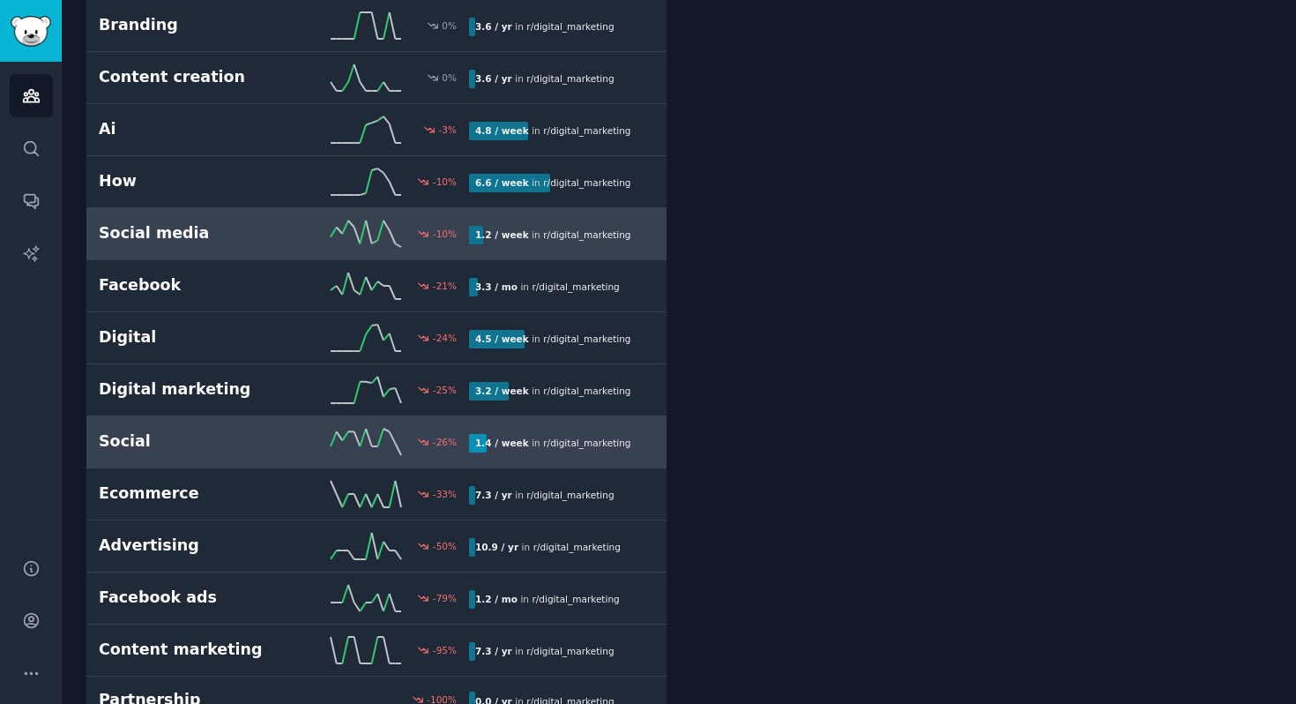
scroll to position [1785, 0]
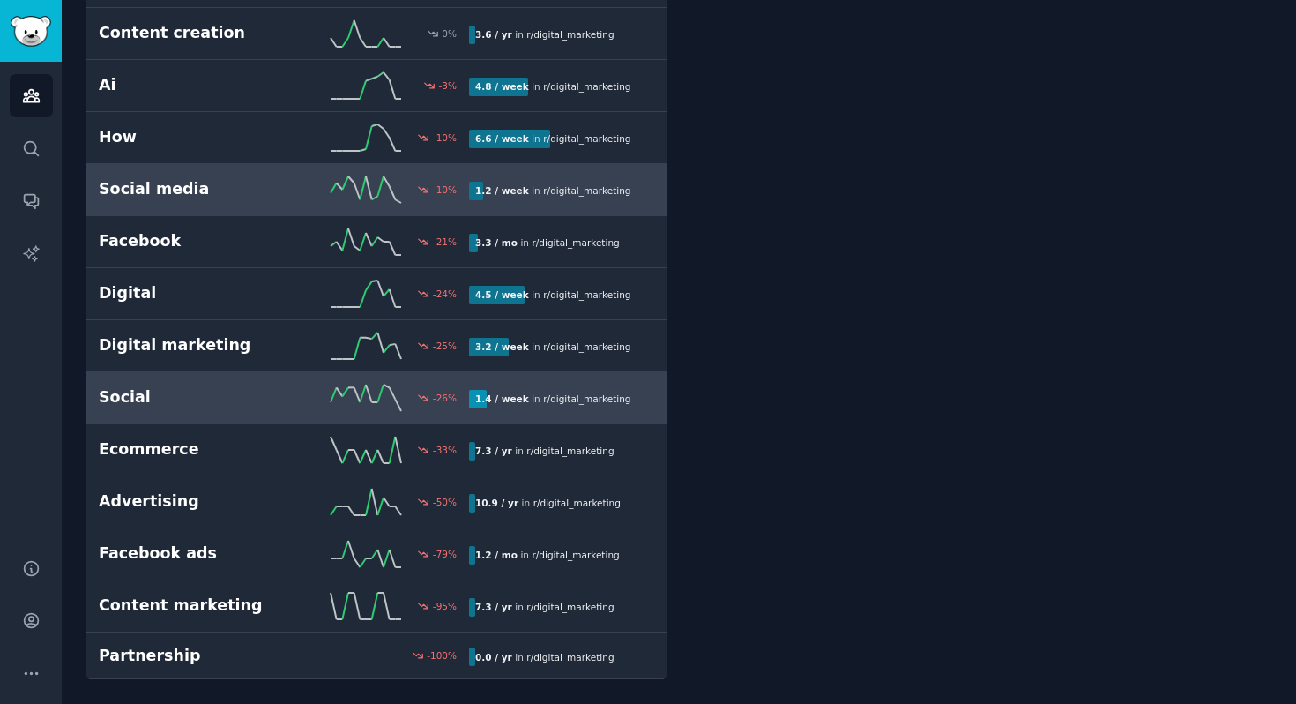
click at [203, 406] on h2 "Social" at bounding box center [191, 397] width 185 height 22
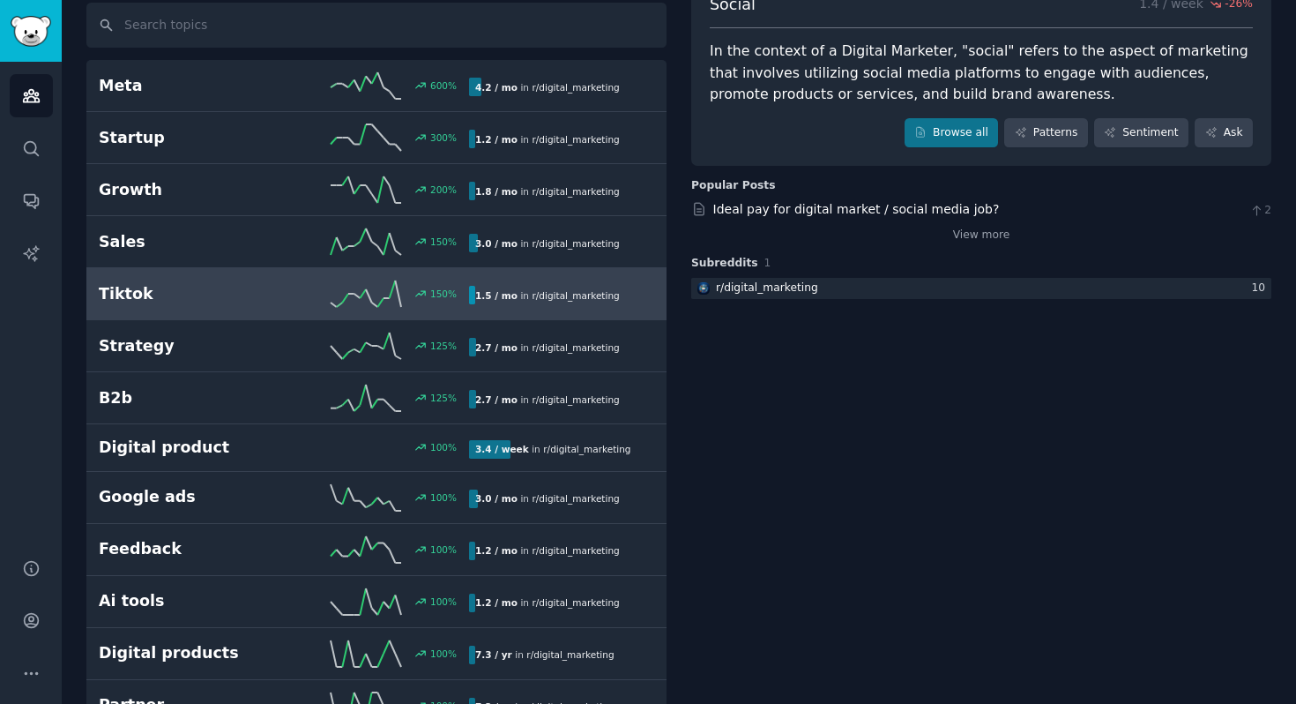
scroll to position [294, 0]
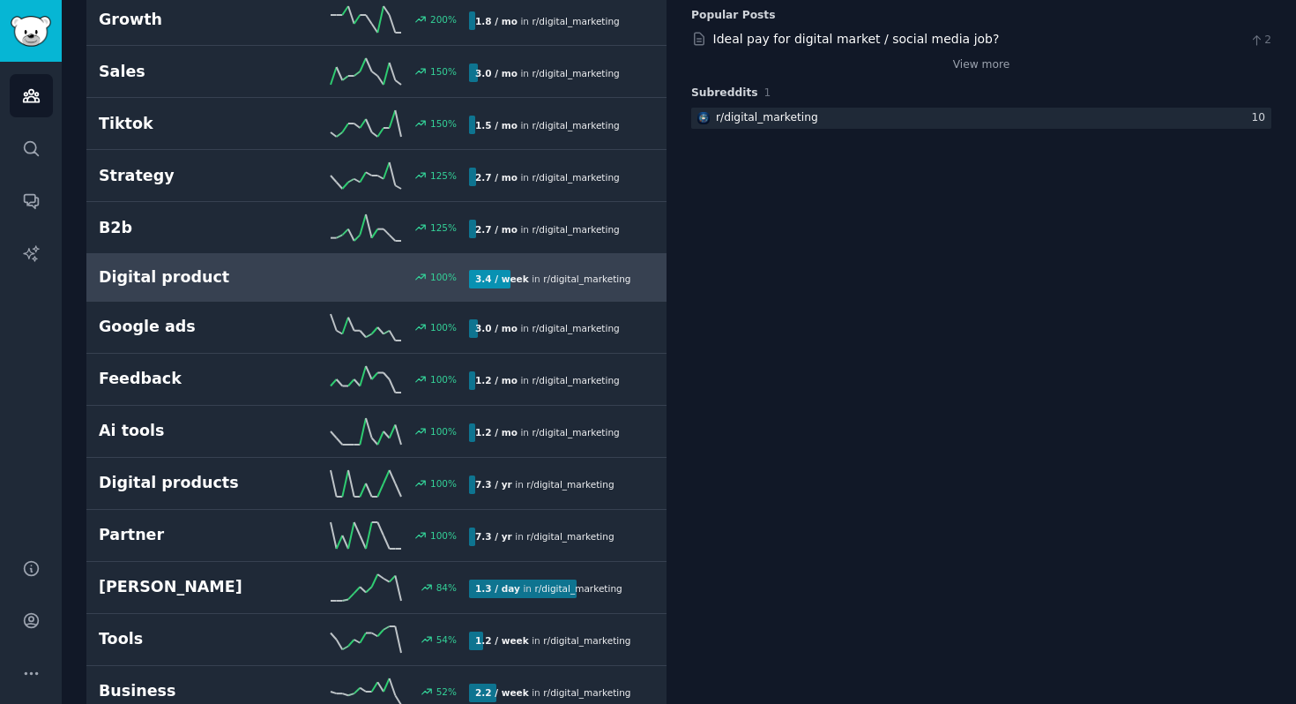
click at [168, 265] on link "Digital product 100 % 3.4 / week in r/ digital_marketing" at bounding box center [376, 278] width 580 height 48
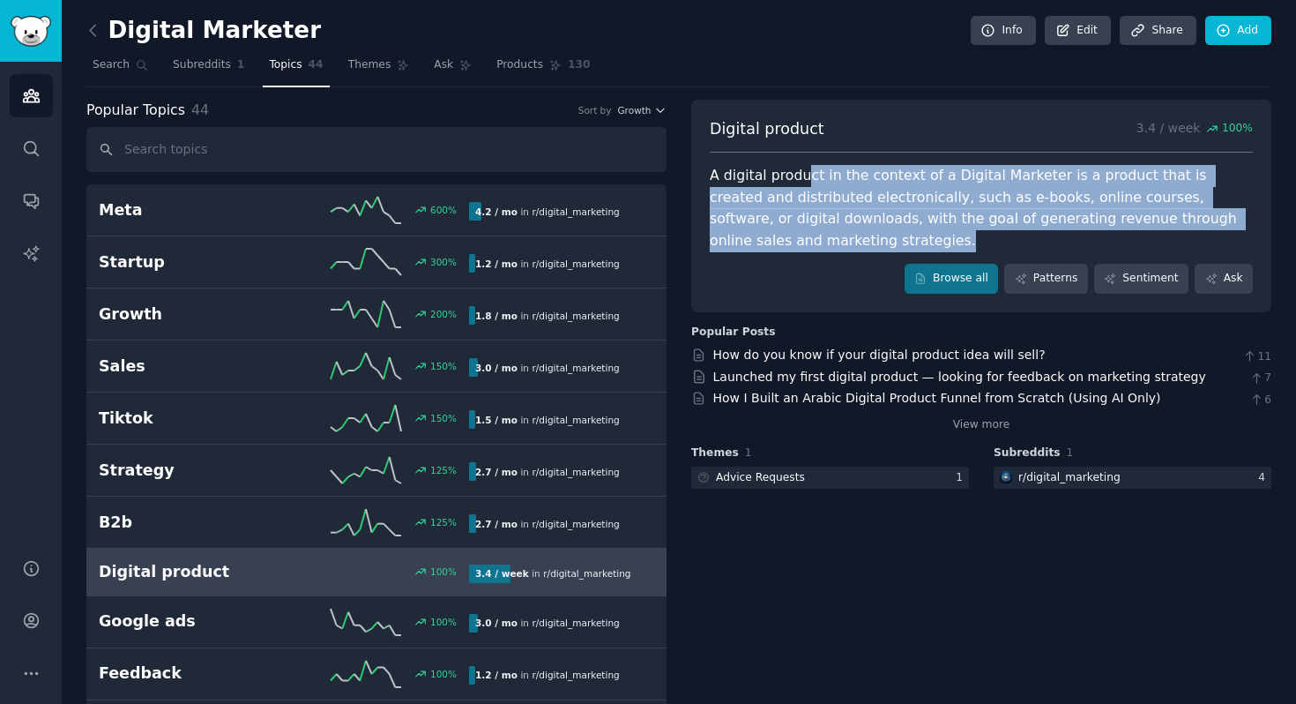
drag, startPoint x: 799, startPoint y: 184, endPoint x: 823, endPoint y: 253, distance: 72.8
click at [823, 253] on div "Digital product 3.4 / week 100 % A digital product in the context of a Digital …" at bounding box center [981, 206] width 580 height 212
click at [863, 200] on div "A digital product in the context of a Digital Marketer is a product that is cre…" at bounding box center [981, 208] width 543 height 86
drag, startPoint x: 1076, startPoint y: 180, endPoint x: 1086, endPoint y: 232, distance: 53.1
click at [1086, 232] on div "A digital product in the context of a Digital Marketer is a product that is cre…" at bounding box center [981, 208] width 543 height 86
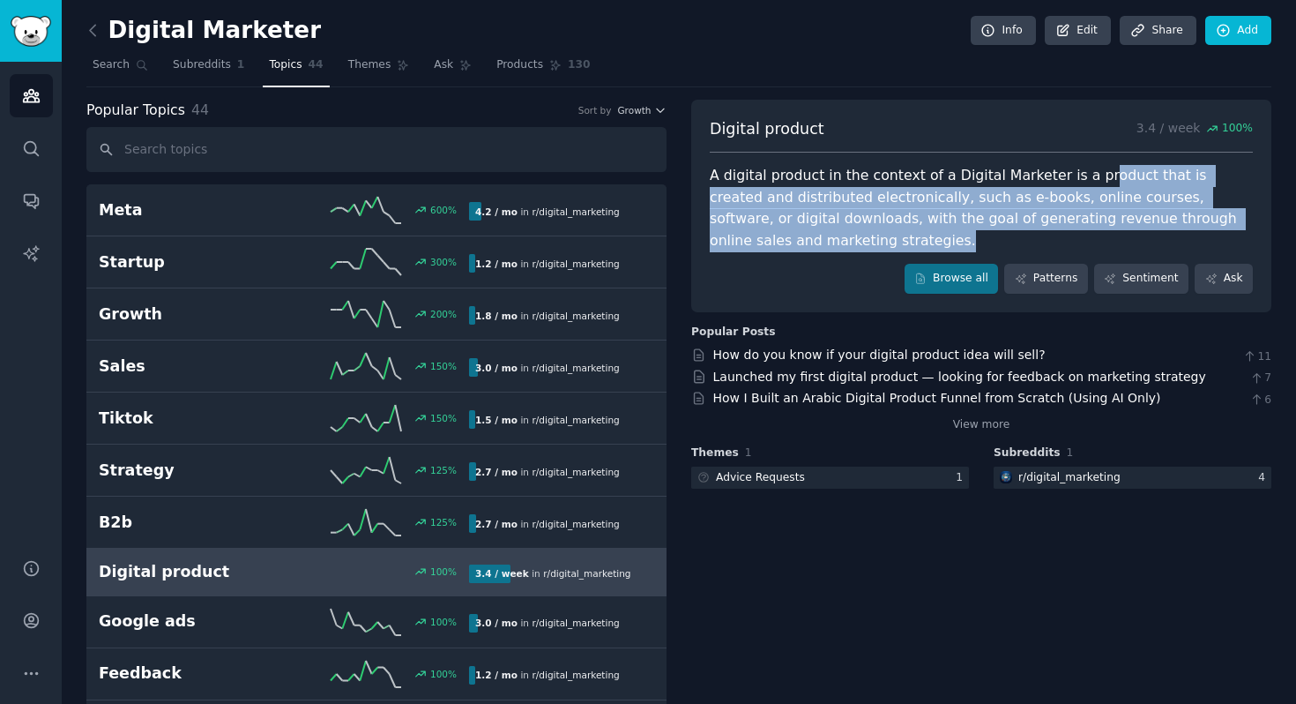
click at [994, 188] on div "A digital product in the context of a Digital Marketer is a product that is cre…" at bounding box center [981, 208] width 543 height 86
drag, startPoint x: 1063, startPoint y: 178, endPoint x: 1106, endPoint y: 222, distance: 61.1
click at [1106, 222] on div "A digital product in the context of a Digital Marketer is a product that is cre…" at bounding box center [981, 208] width 543 height 86
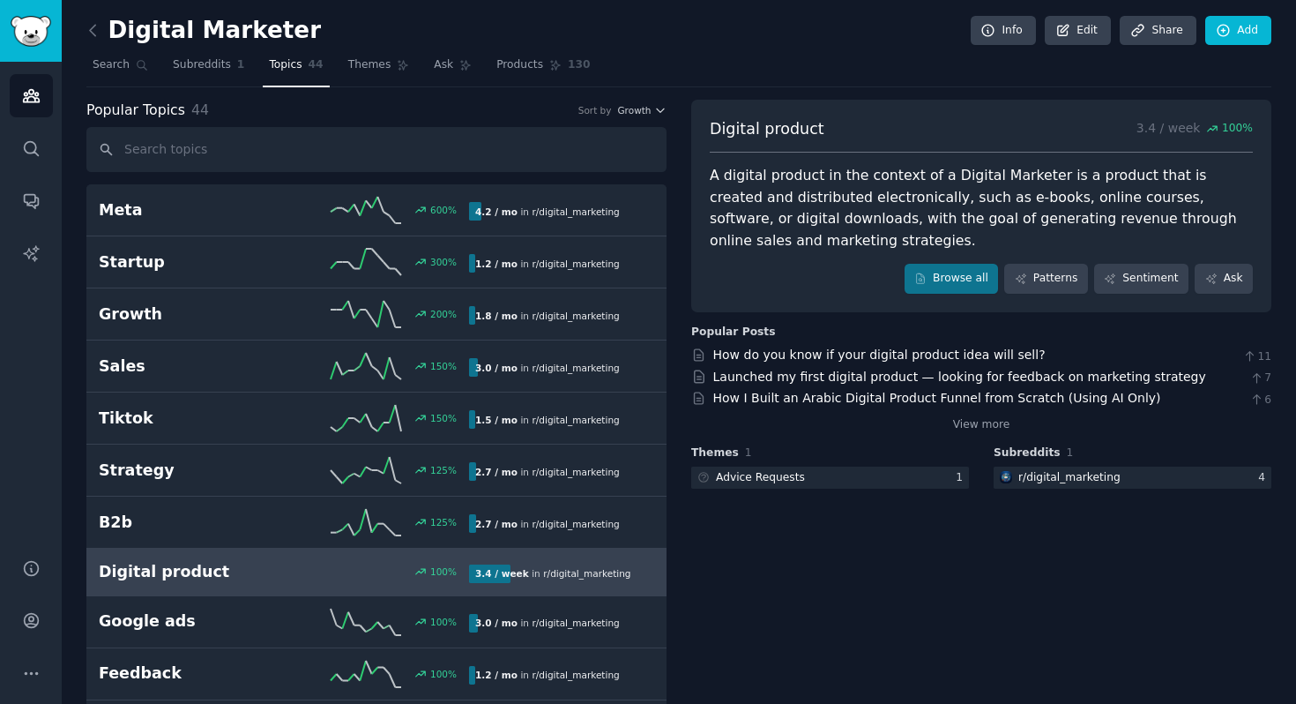
click at [1025, 183] on div "A digital product in the context of a Digital Marketer is a product that is cre…" at bounding box center [981, 208] width 543 height 86
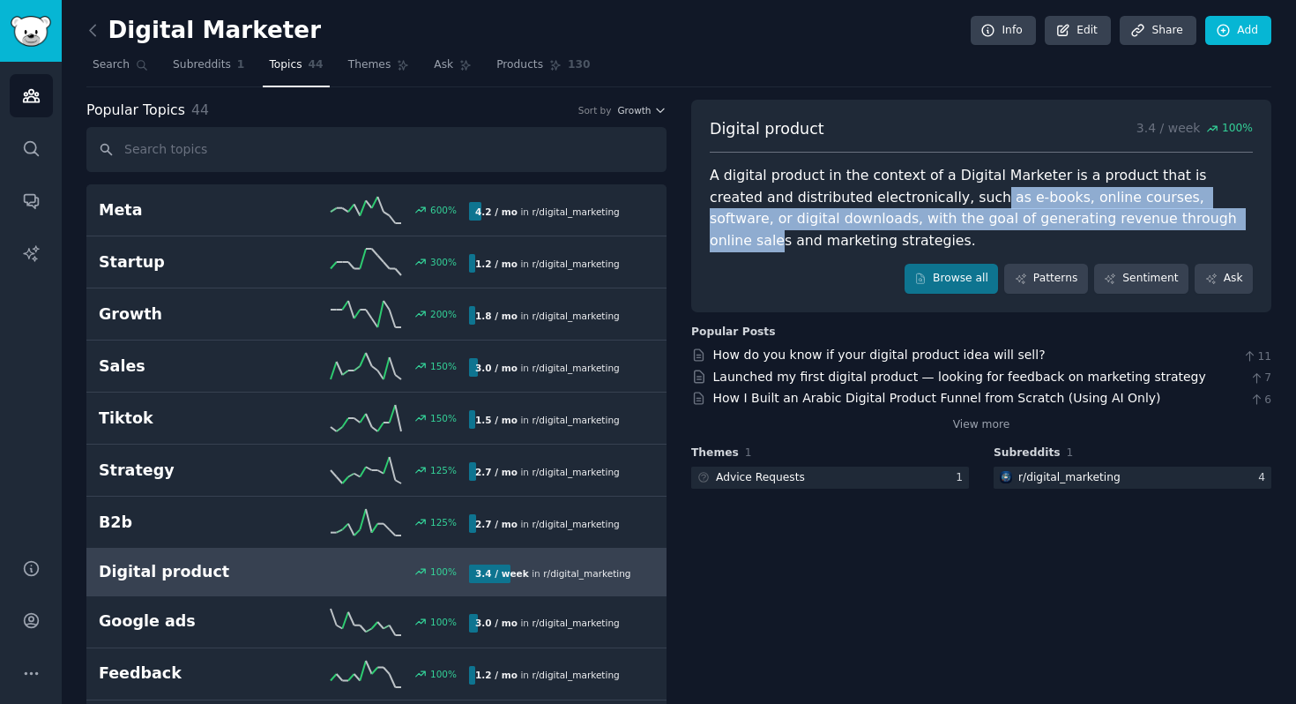
drag, startPoint x: 896, startPoint y: 197, endPoint x: 1133, endPoint y: 227, distance: 239.2
click at [1133, 227] on div "A digital product in the context of a Digital Marketer is a product that is cre…" at bounding box center [981, 208] width 543 height 86
click at [1130, 205] on div "A digital product in the context of a Digital Marketer is a product that is cre…" at bounding box center [981, 208] width 543 height 86
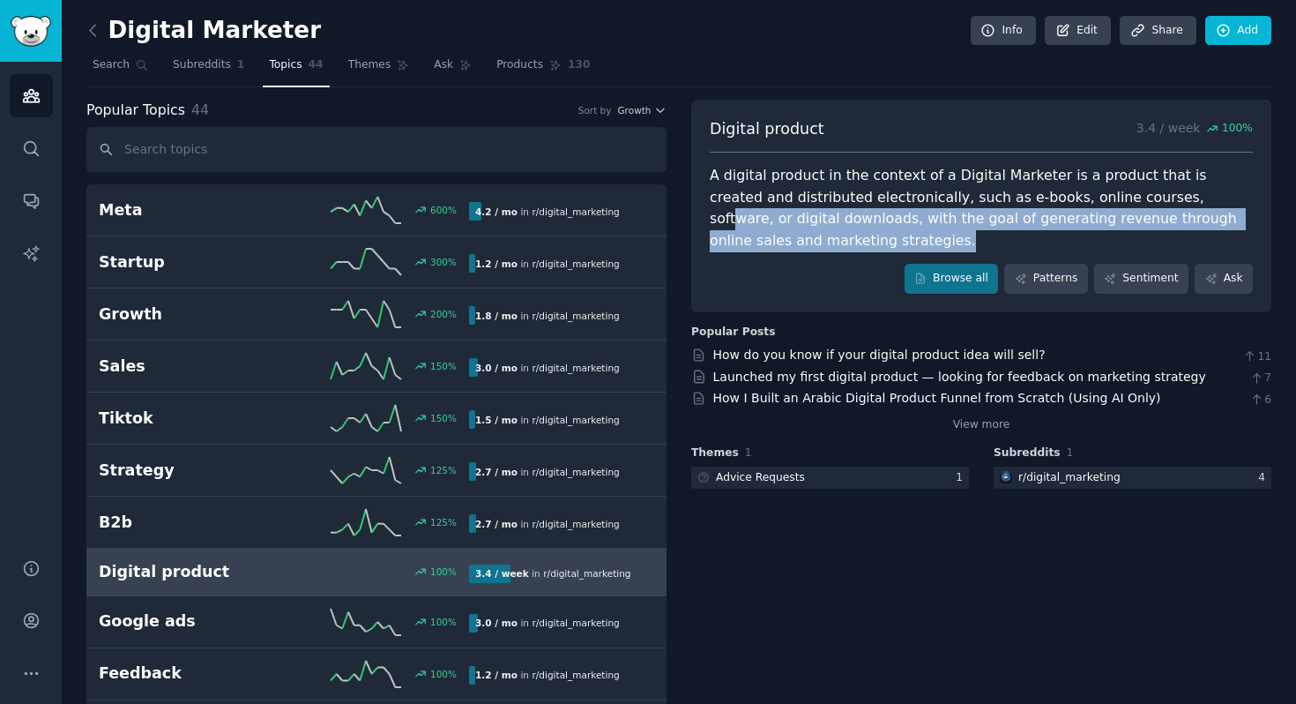
drag, startPoint x: 1107, startPoint y: 192, endPoint x: 1141, endPoint y: 236, distance: 55.9
click at [1141, 236] on div "A digital product in the context of a Digital Marketer is a product that is cre…" at bounding box center [981, 208] width 543 height 86
click at [1148, 218] on div "A digital product in the context of a Digital Marketer is a product that is cre…" at bounding box center [981, 208] width 543 height 86
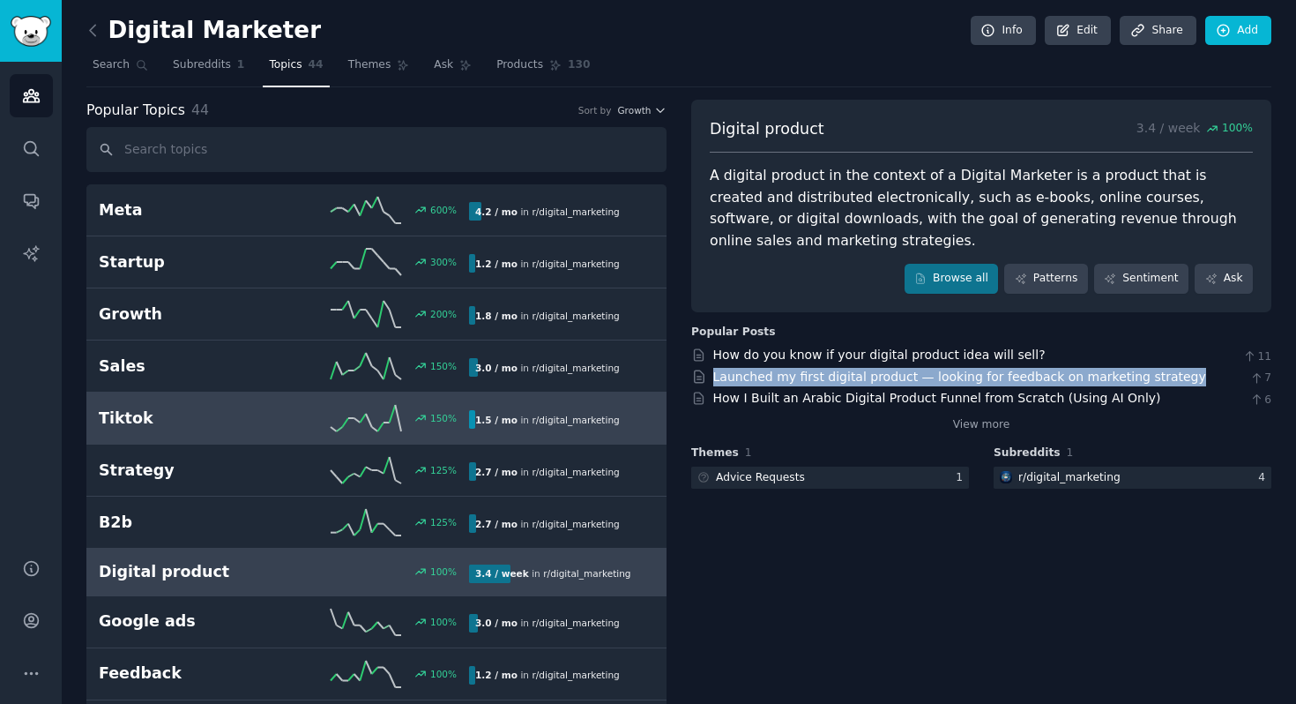
click at [162, 421] on h2 "Tiktok" at bounding box center [191, 418] width 185 height 22
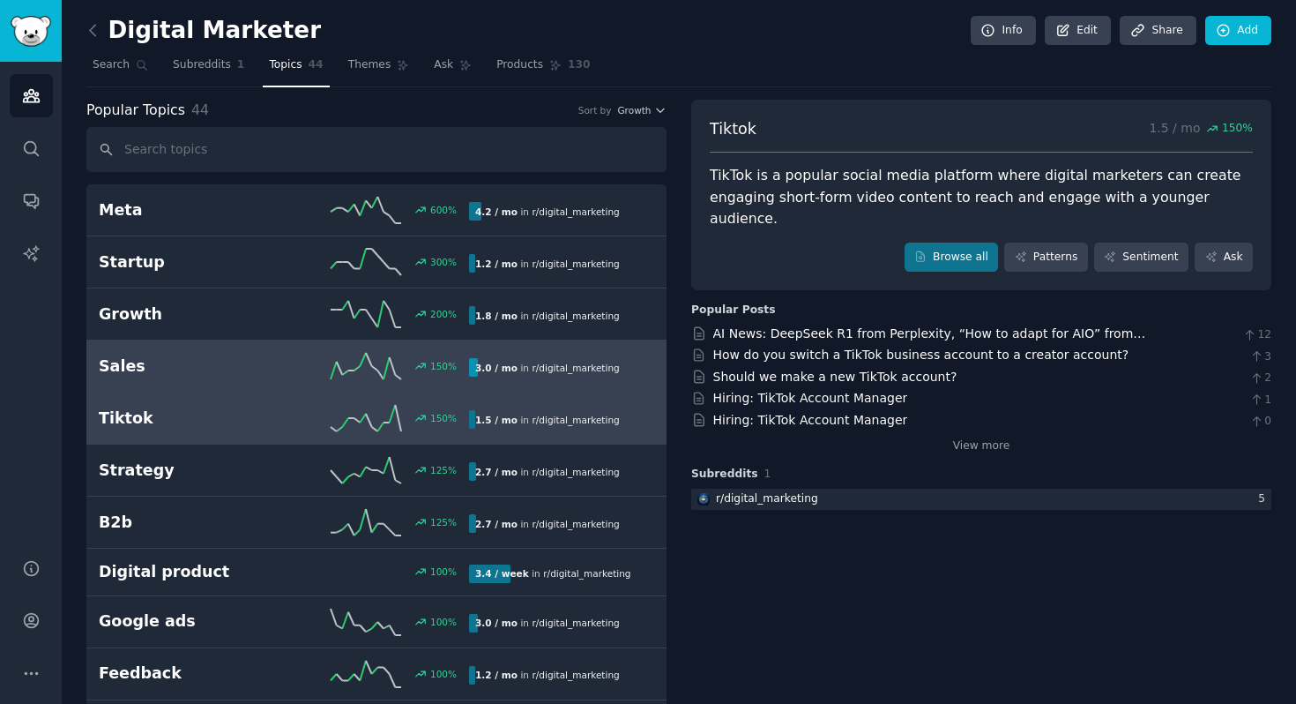
scroll to position [28, 0]
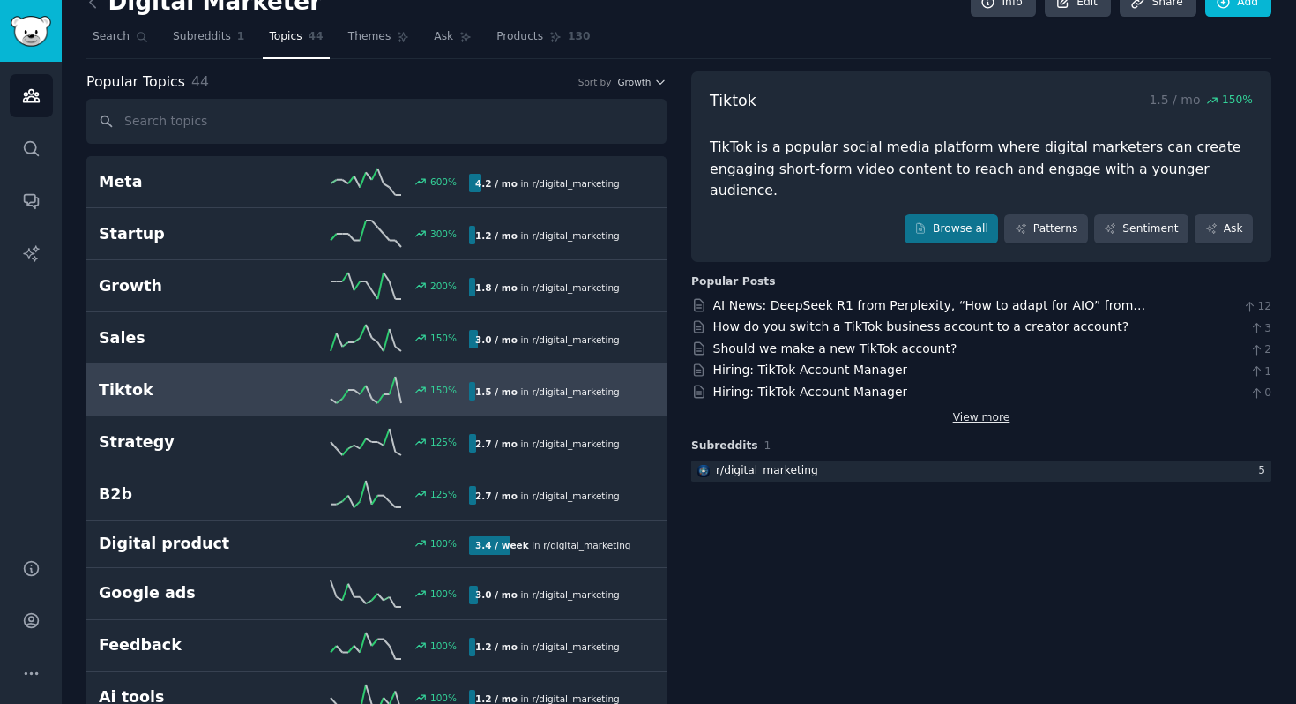
click at [987, 410] on link "View more" at bounding box center [981, 418] width 57 height 16
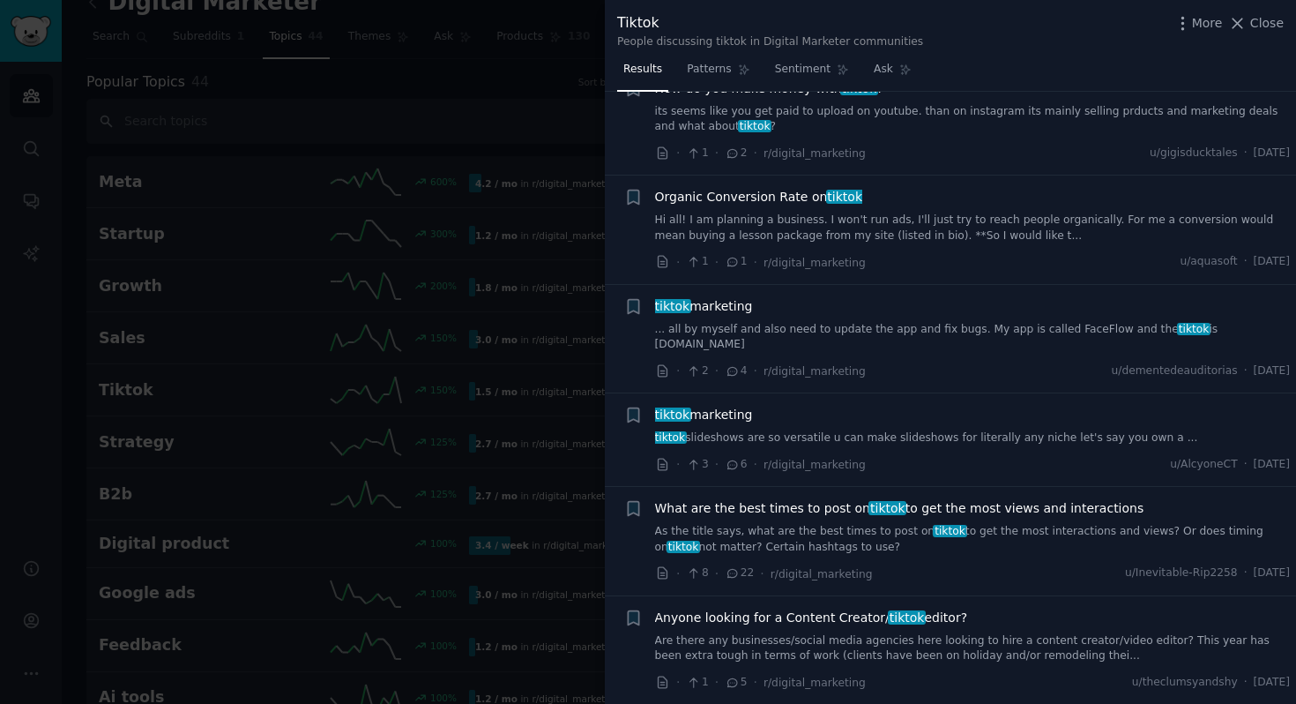
scroll to position [762, 0]
